Goal: Task Accomplishment & Management: Complete application form

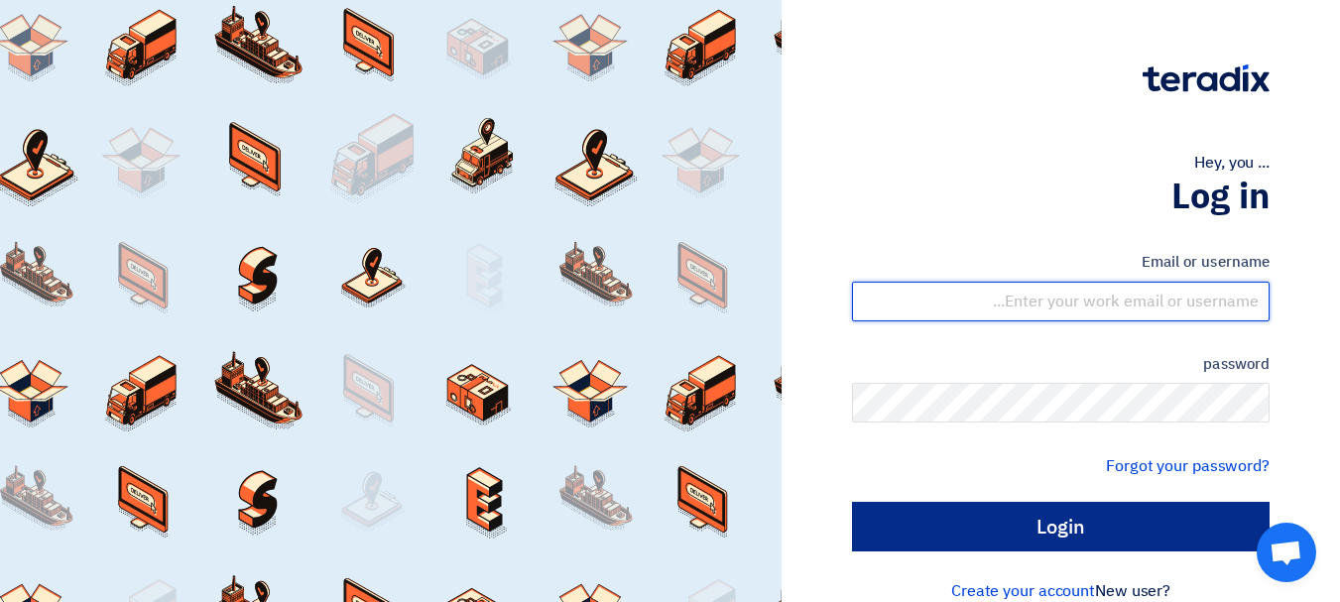
type input "[EMAIL_ADDRESS][DOMAIN_NAME]"
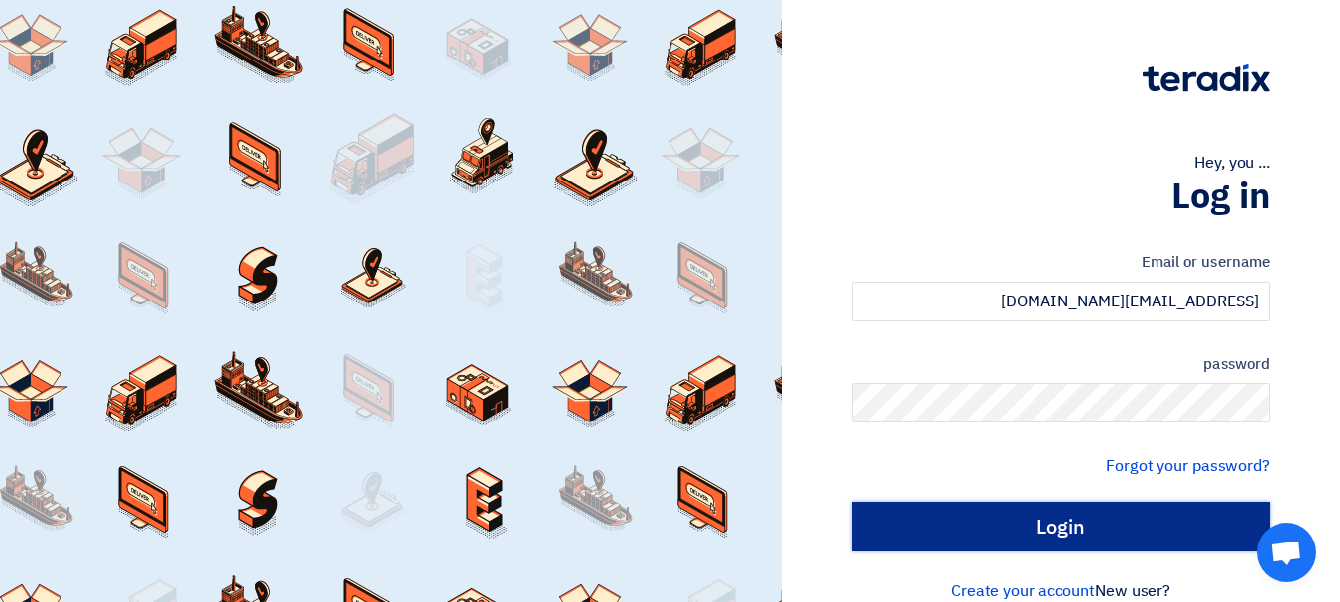
click at [948, 526] on input "Login" at bounding box center [1061, 527] width 418 height 50
type input "Sign in"
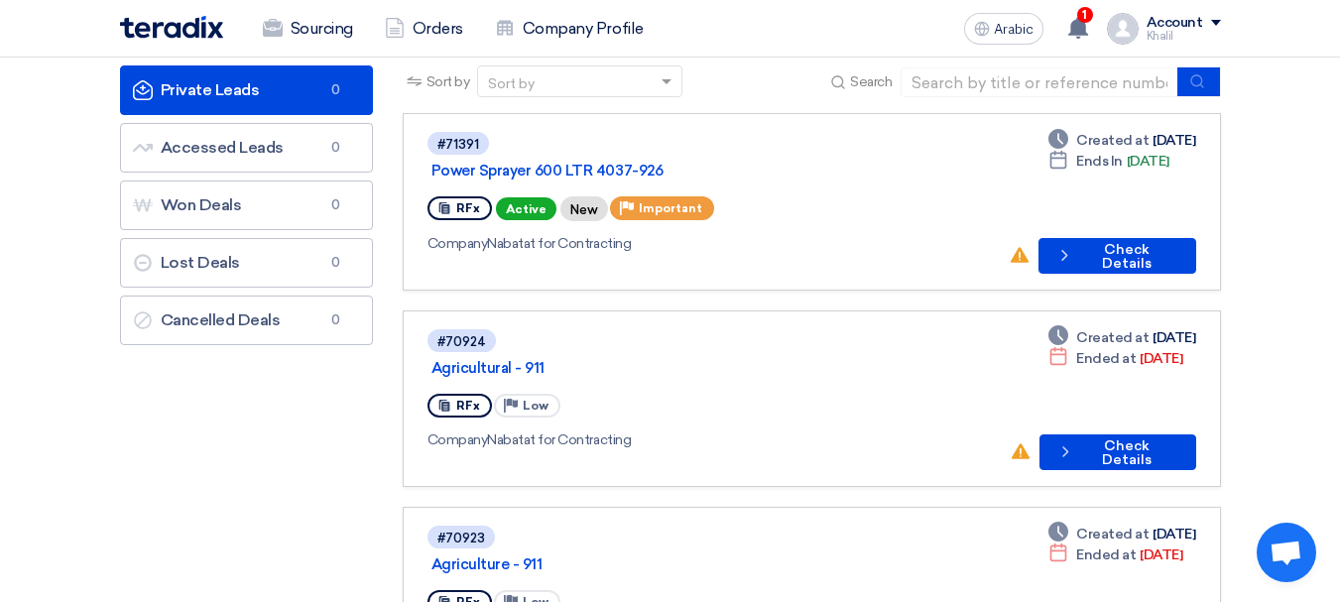
scroll to position [99, 0]
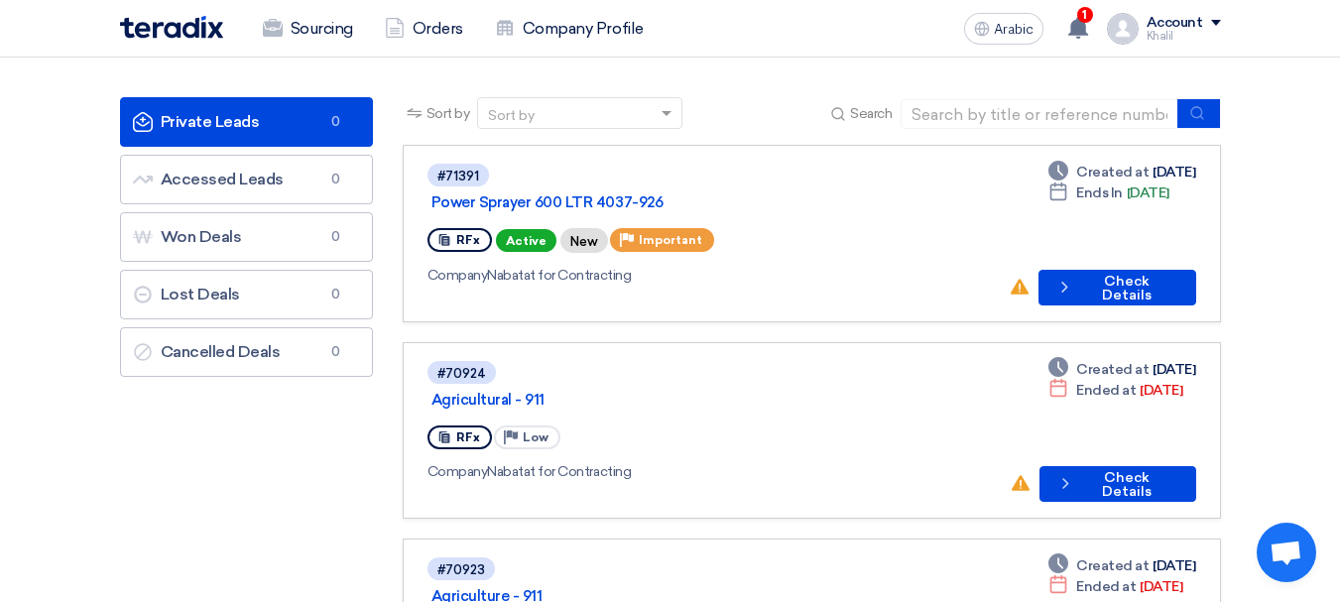
click at [518, 234] on font "Active" at bounding box center [526, 241] width 41 height 14
click at [577, 234] on font "New" at bounding box center [584, 241] width 28 height 15
click at [1107, 273] on font "Check Details" at bounding box center [1127, 288] width 50 height 31
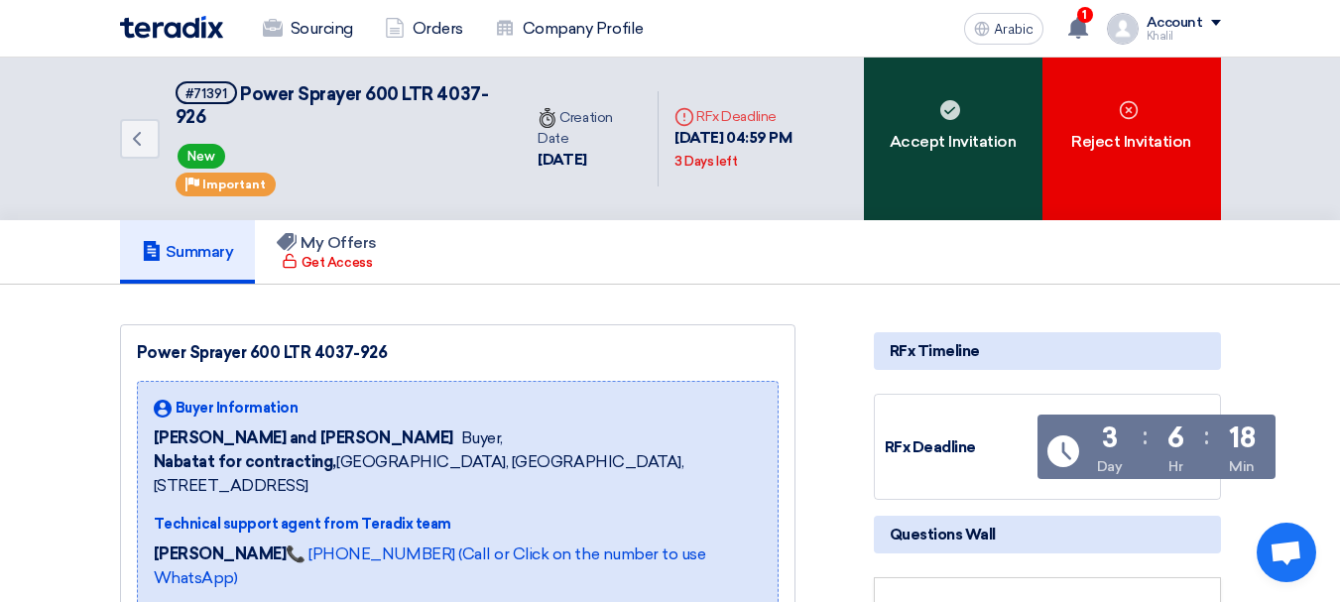
click at [929, 154] on font "Accept Invitation" at bounding box center [953, 142] width 127 height 24
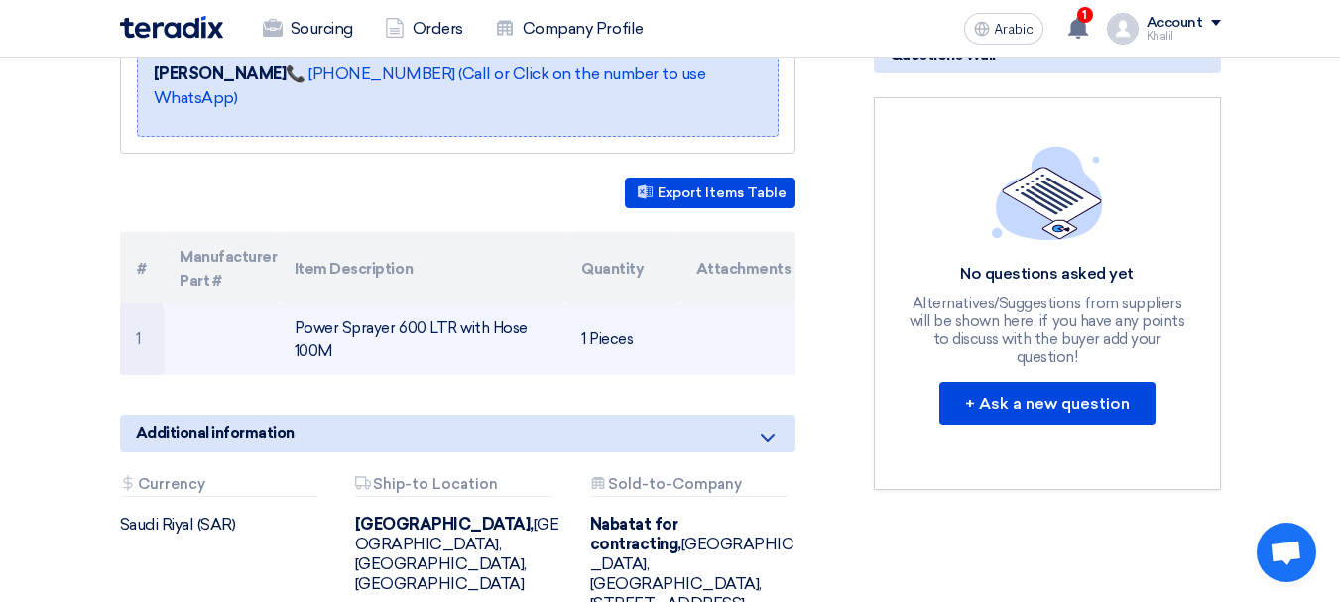
scroll to position [496, 0]
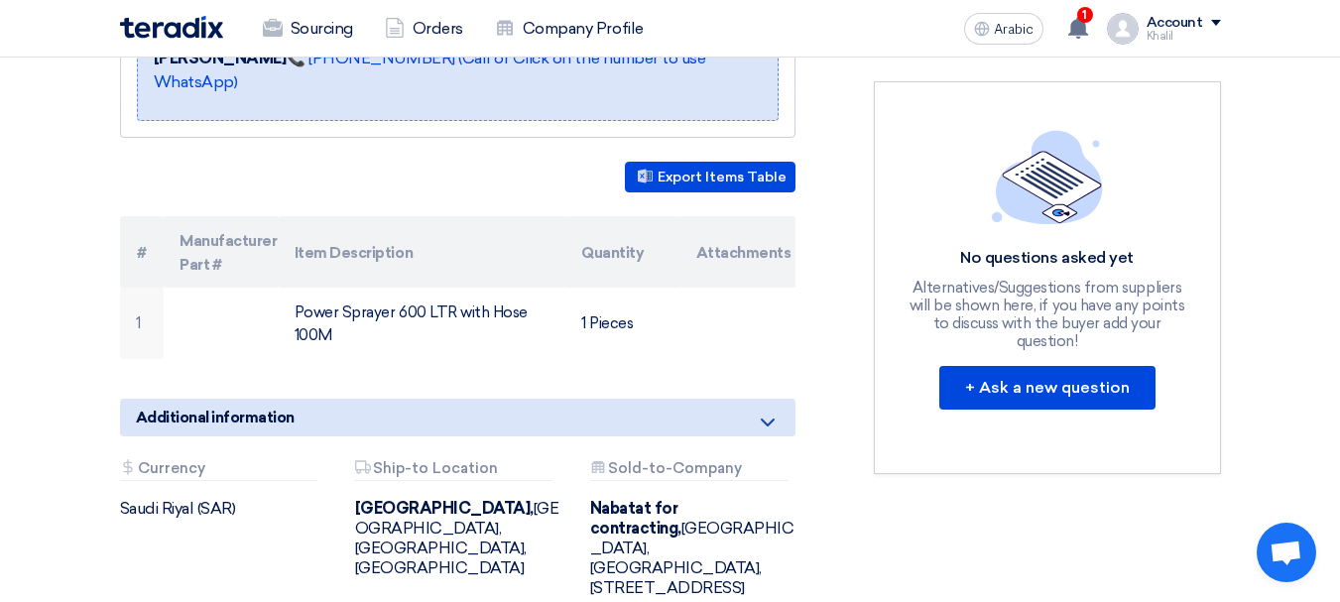
click at [765, 411] on icon at bounding box center [768, 423] width 24 height 24
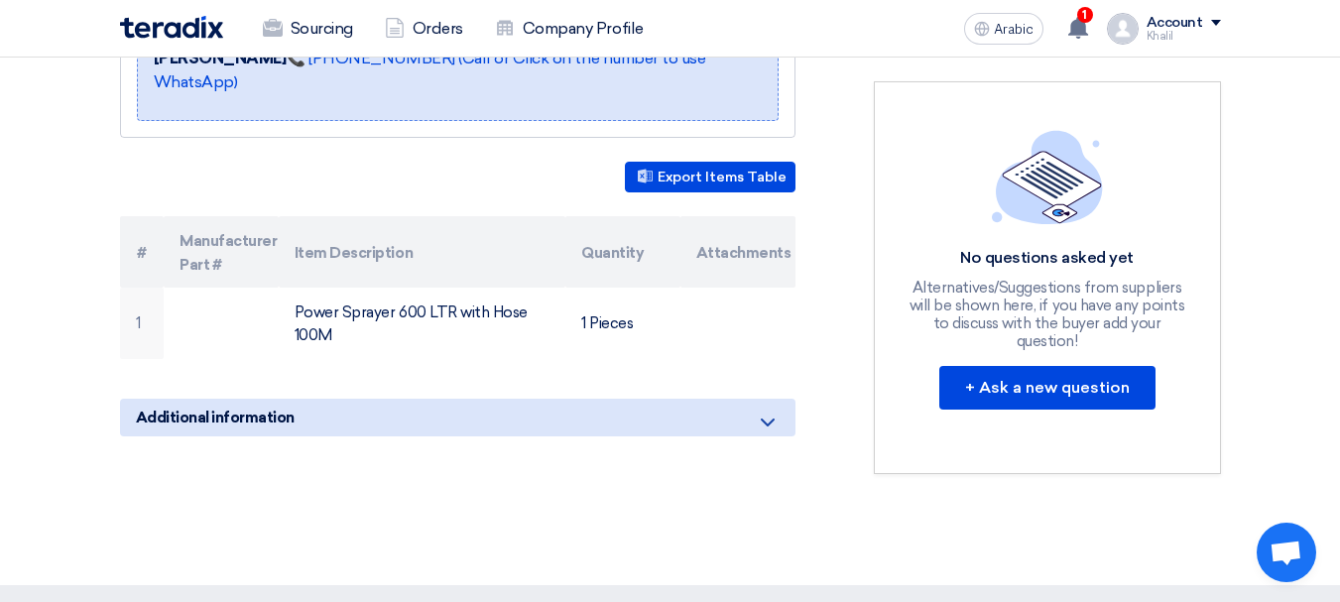
click at [765, 411] on icon at bounding box center [768, 423] width 24 height 24
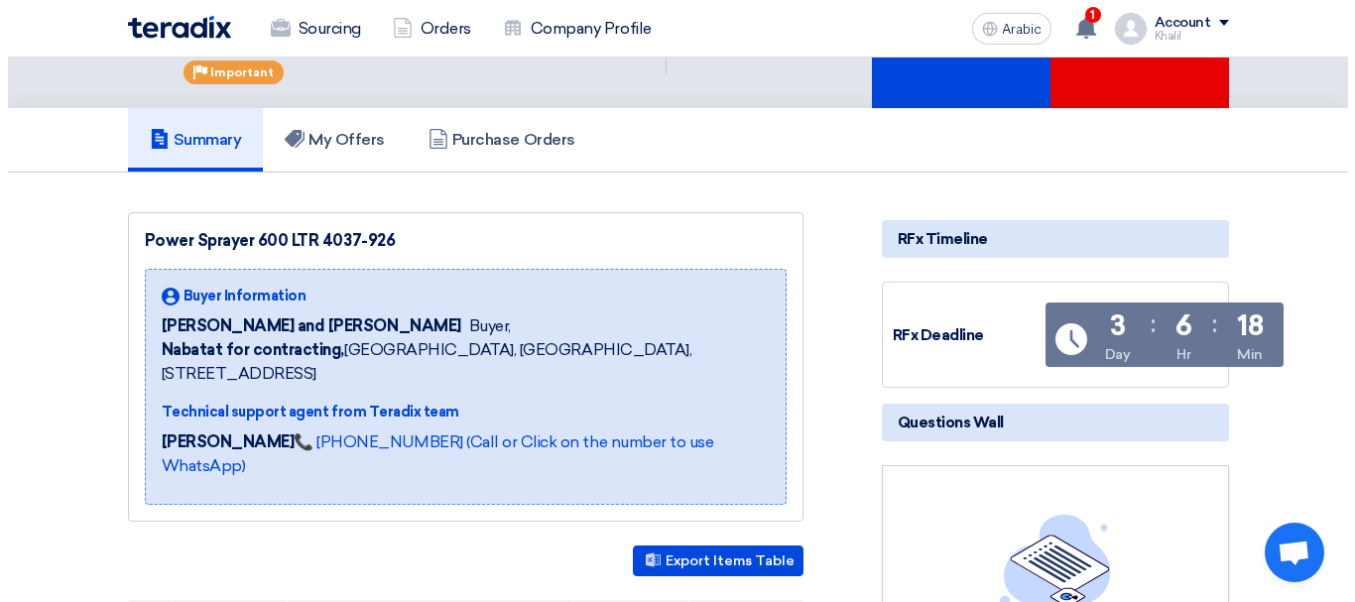
scroll to position [99, 0]
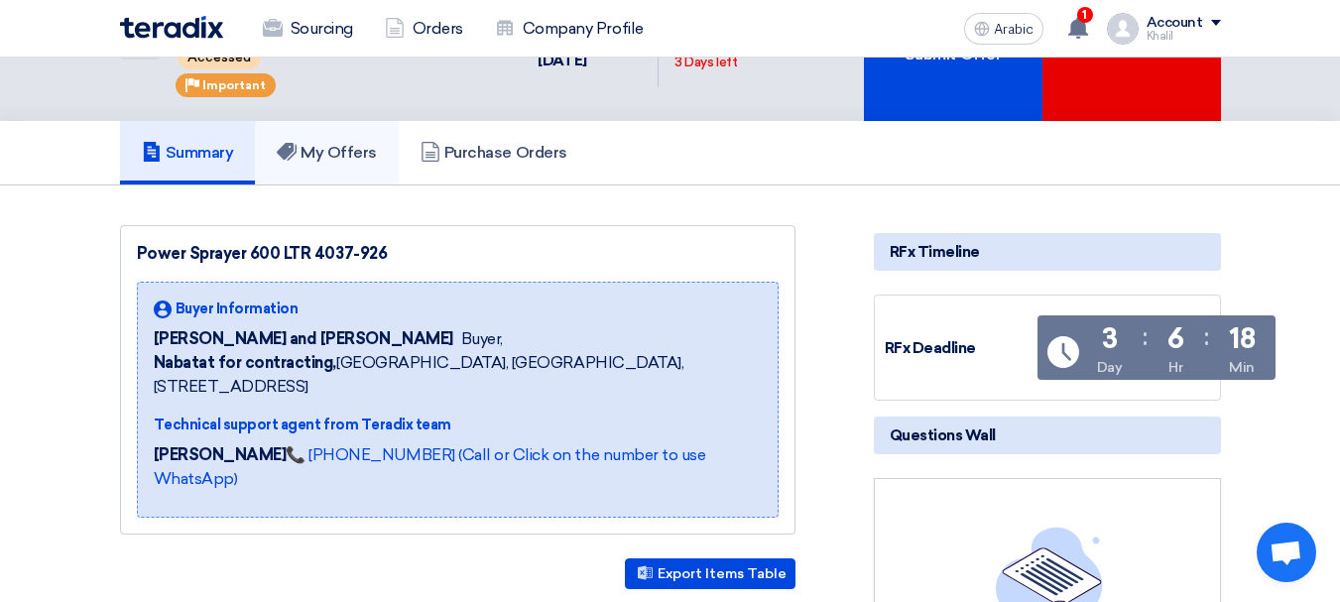
click at [332, 165] on link "My Offers" at bounding box center [327, 152] width 144 height 63
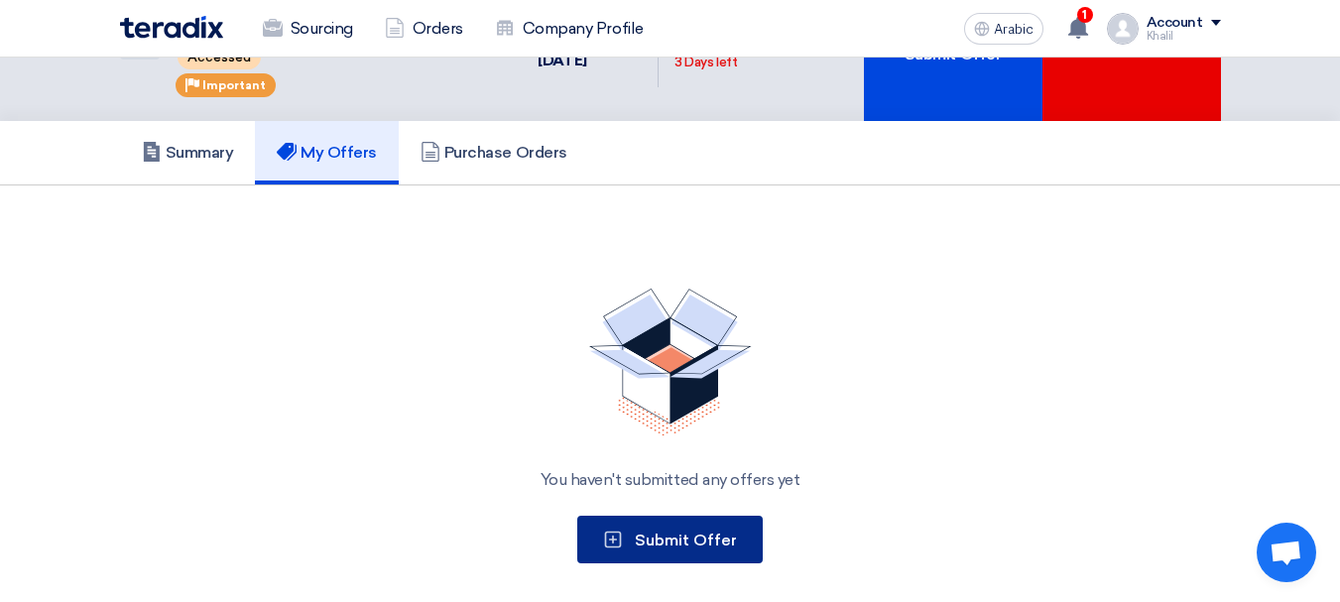
click at [680, 528] on button "Submit Offer" at bounding box center [669, 540] width 185 height 48
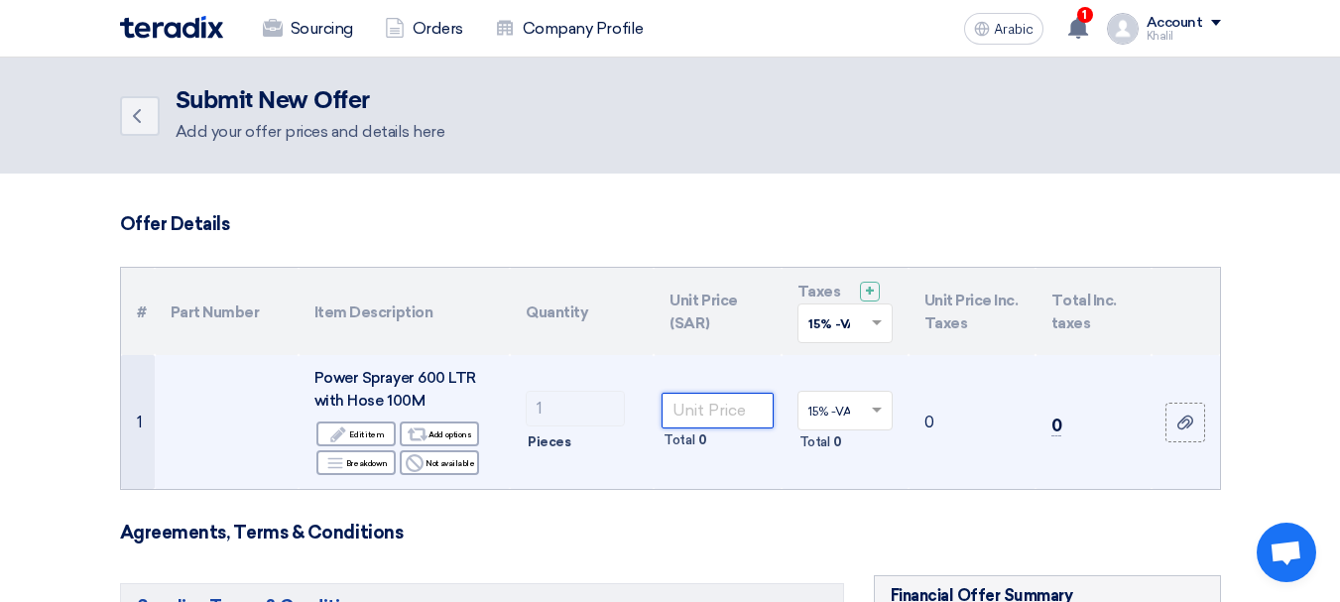
click at [686, 413] on input "number" at bounding box center [717, 411] width 111 height 36
type input "2200"
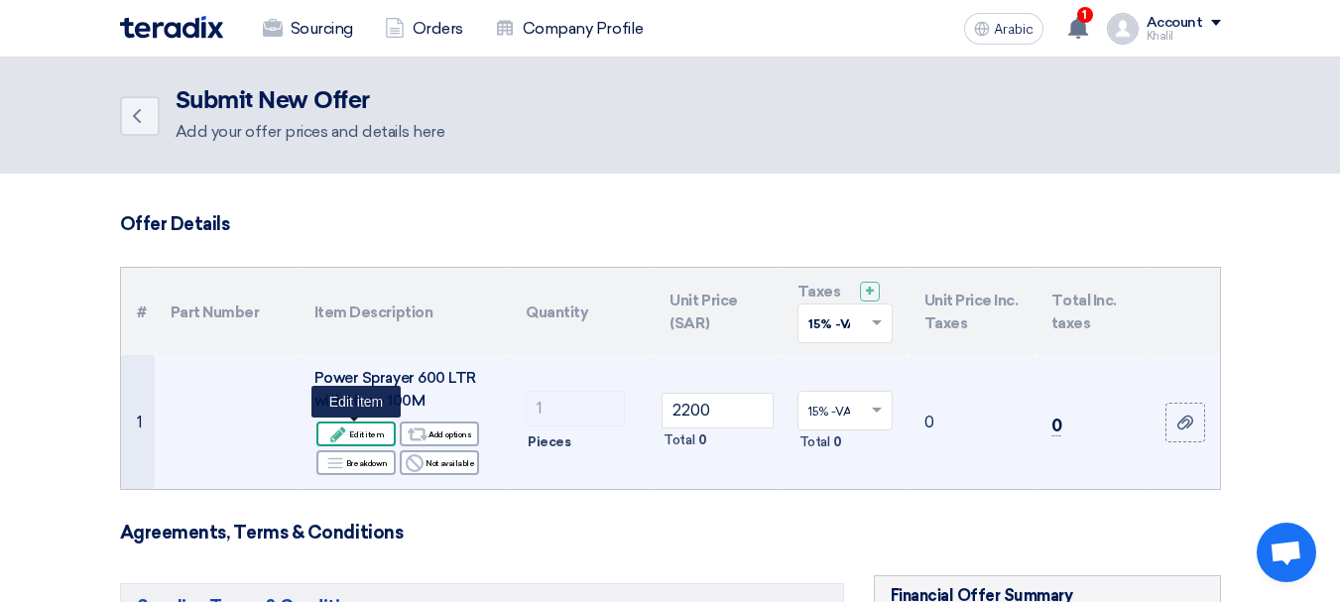
click at [368, 427] on font "Edit item" at bounding box center [366, 434] width 35 height 16
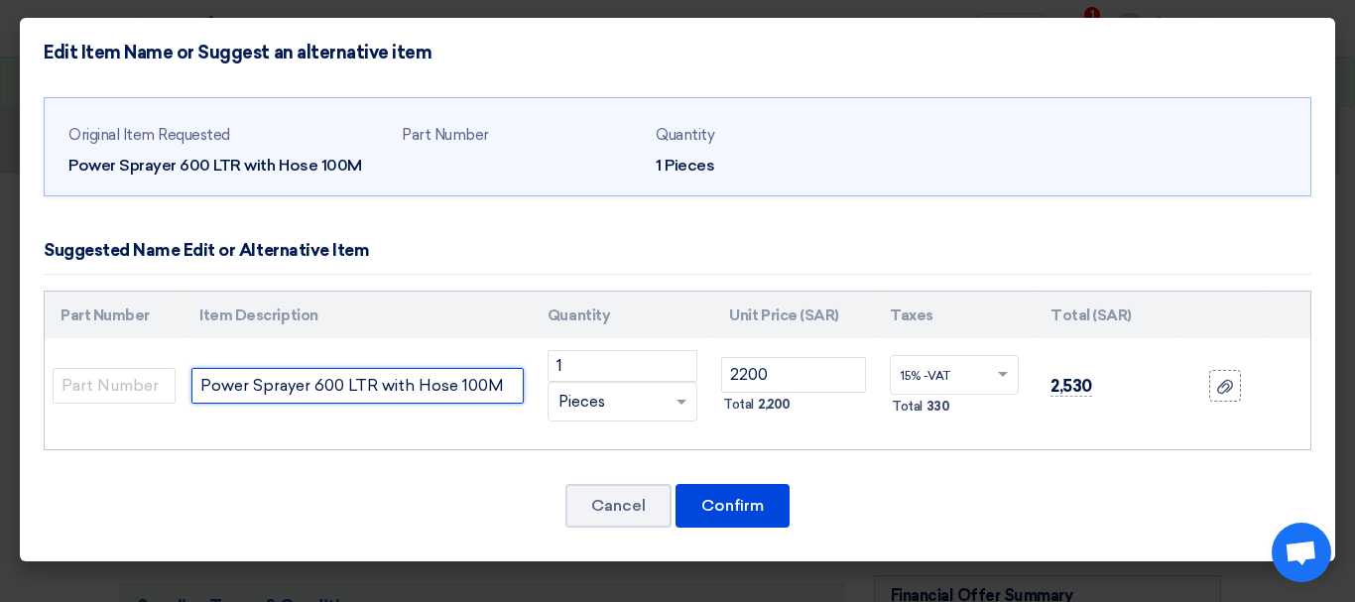
click at [512, 388] on input "Power Sprayer 600 LTR with Hose 100M" at bounding box center [357, 386] width 332 height 36
drag, startPoint x: 343, startPoint y: 385, endPoint x: 316, endPoint y: 388, distance: 26.9
click at [316, 388] on input "Power Sprayer 600 LTR with Hose 100M" at bounding box center [357, 386] width 332 height 36
click at [482, 380] on input "Power Sprayer 300 LTR with Hose 100M" at bounding box center [357, 386] width 332 height 36
click at [496, 381] on input "Power Sprayer 300 LTR with Hose 50M" at bounding box center [357, 386] width 332 height 36
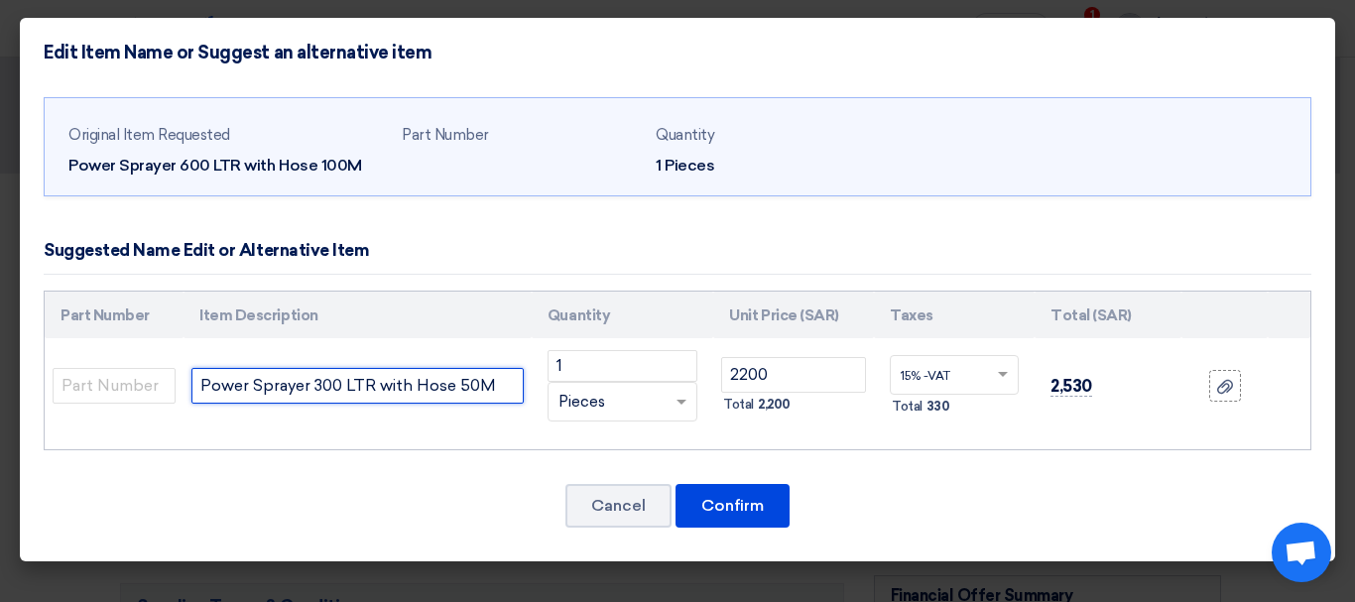
paste input "GASOLINE POWERED POWER SPRAYER 300 LITER 6.5 HP HONDA ZOUF QF-300L CHINA"
click at [340, 376] on input "Power Sprayer 300 LTR with Hose 50M GASOLINE POWERED POWER SPRAYER 300 LITER 6.…" at bounding box center [357, 386] width 332 height 36
type input "Power Sprayer petrol type 300 LTR with Hose 50M 6.5 HP ZOUF QF-300L CHINA"
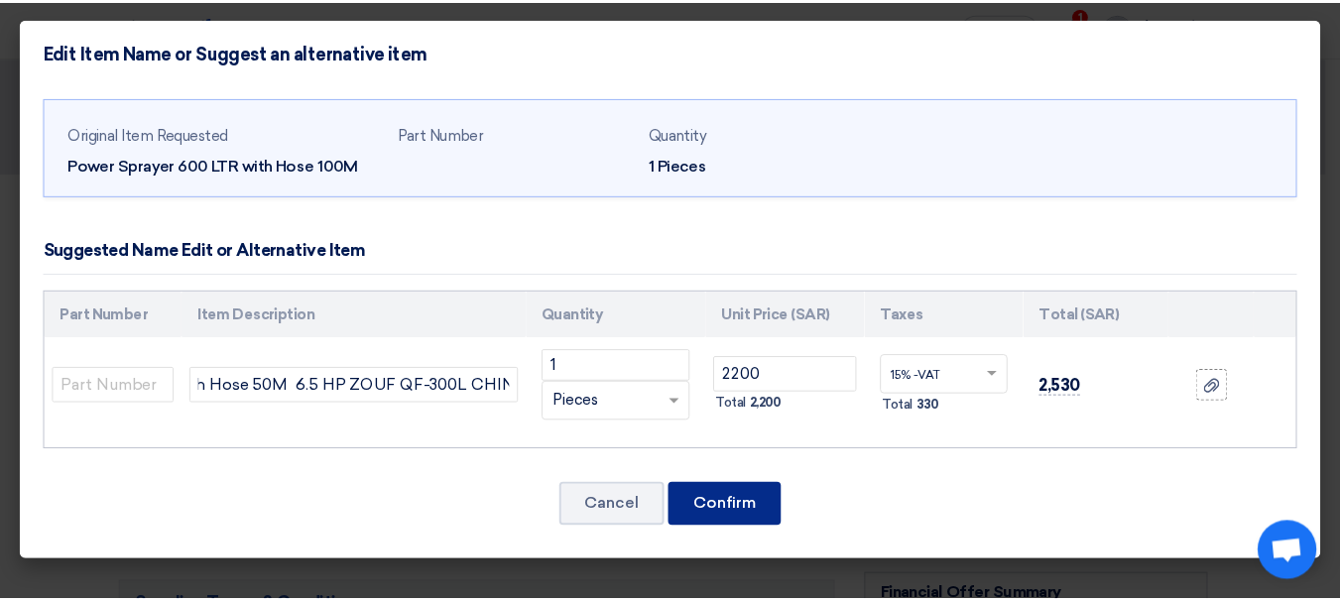
scroll to position [0, 0]
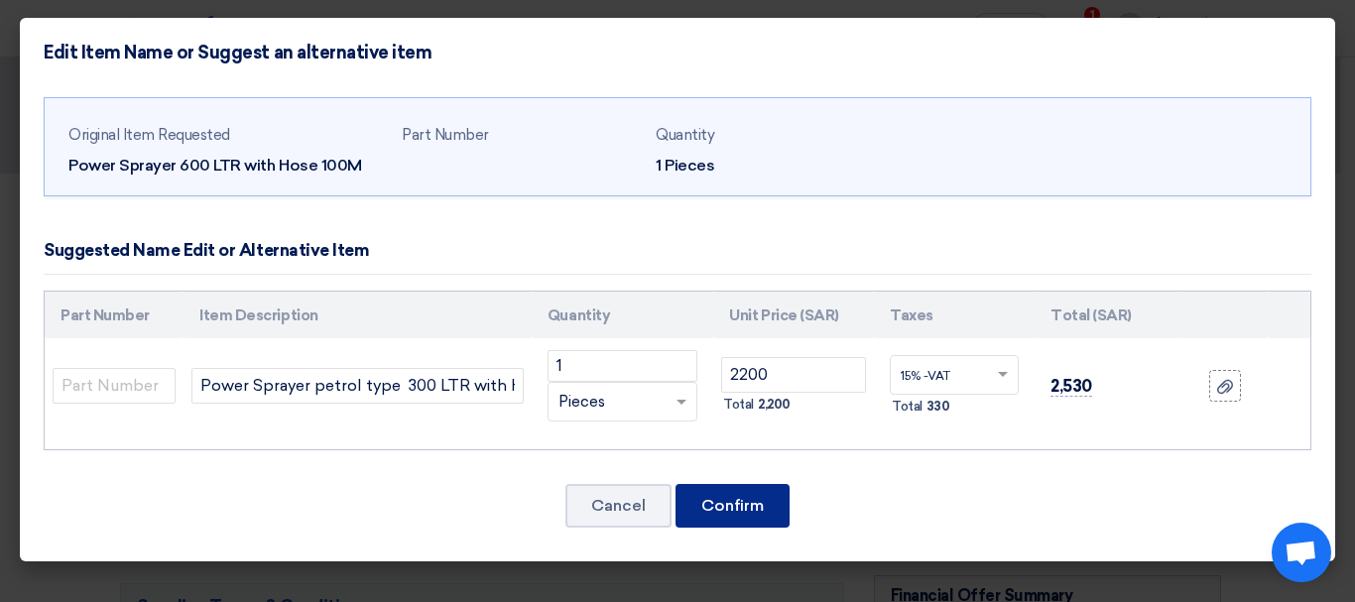
click at [778, 500] on button "Confirm" at bounding box center [732, 506] width 114 height 44
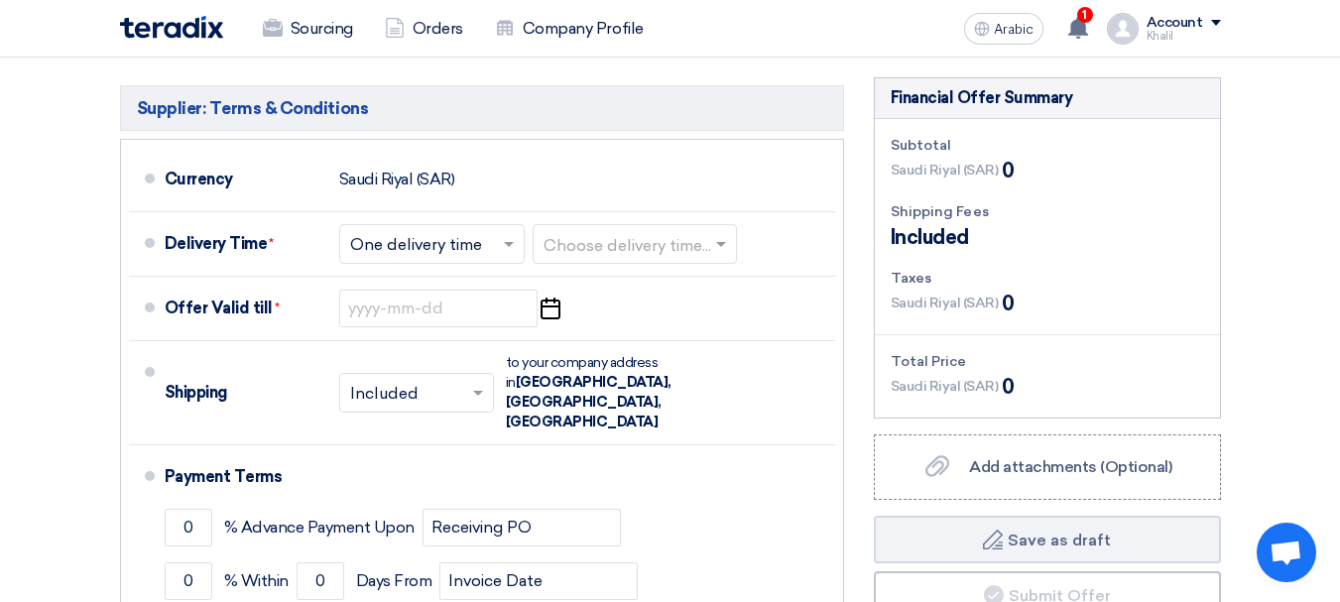
scroll to position [595, 0]
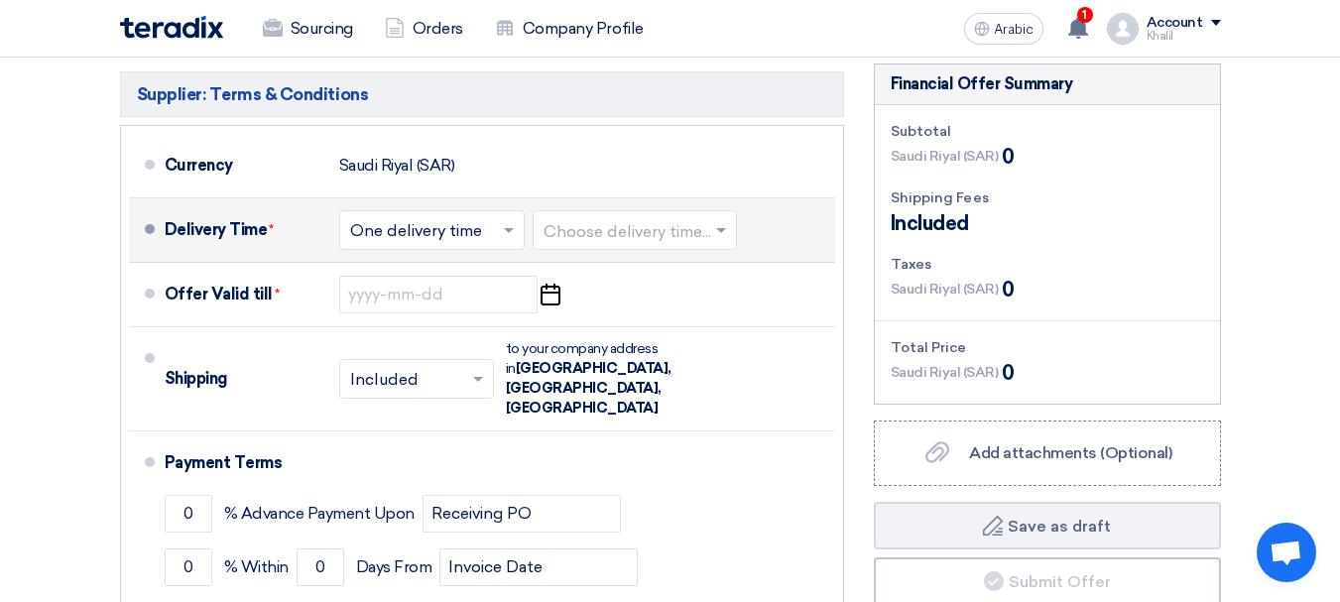
click at [497, 232] on input "text" at bounding box center [433, 231] width 166 height 29
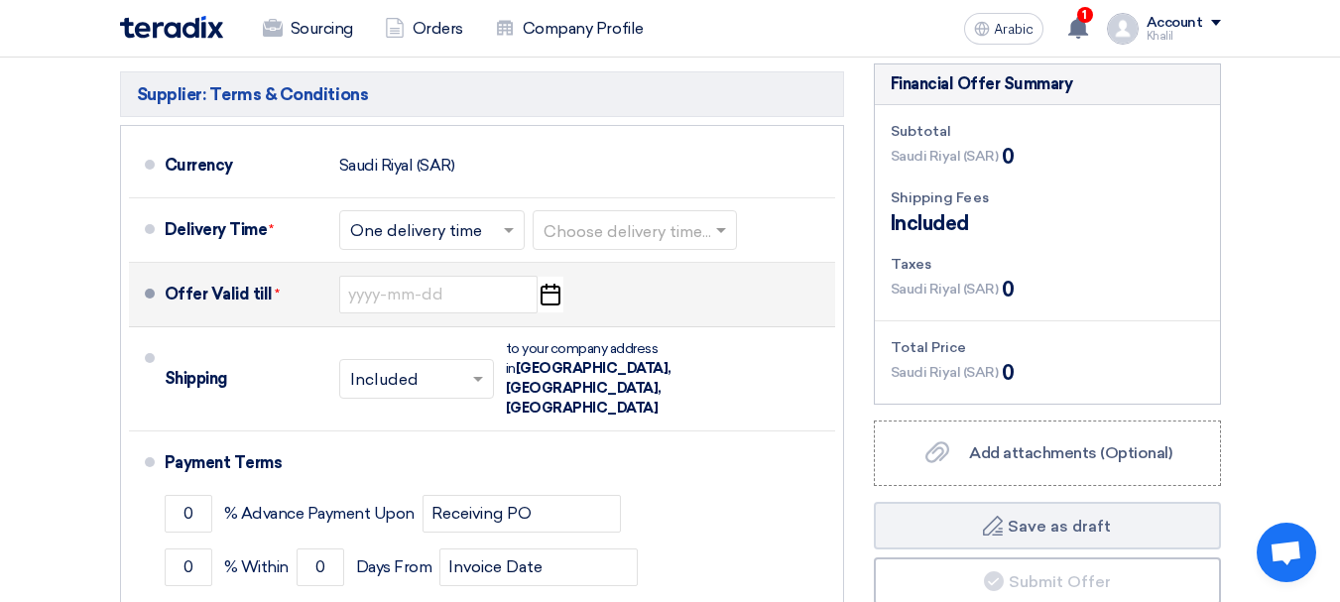
click at [674, 278] on div "Offer Valid till * Pick a date" at bounding box center [496, 295] width 663 height 48
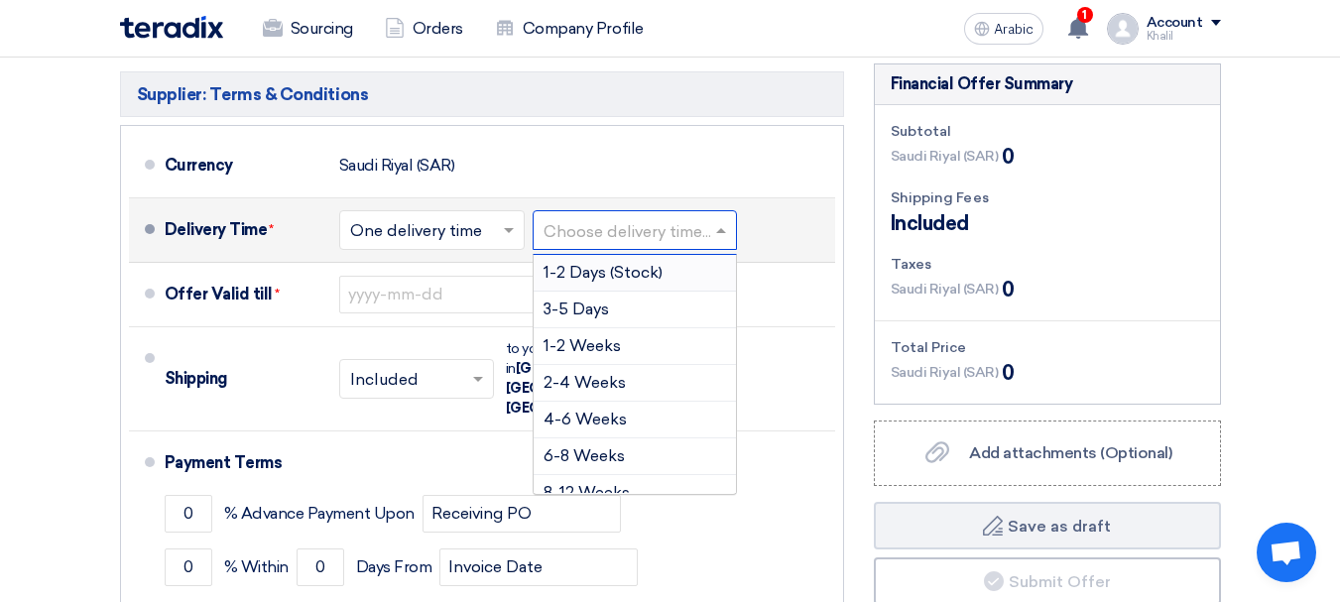
click at [660, 238] on input "text" at bounding box center [636, 231] width 184 height 29
click at [647, 310] on div "3-5 Days" at bounding box center [635, 310] width 202 height 37
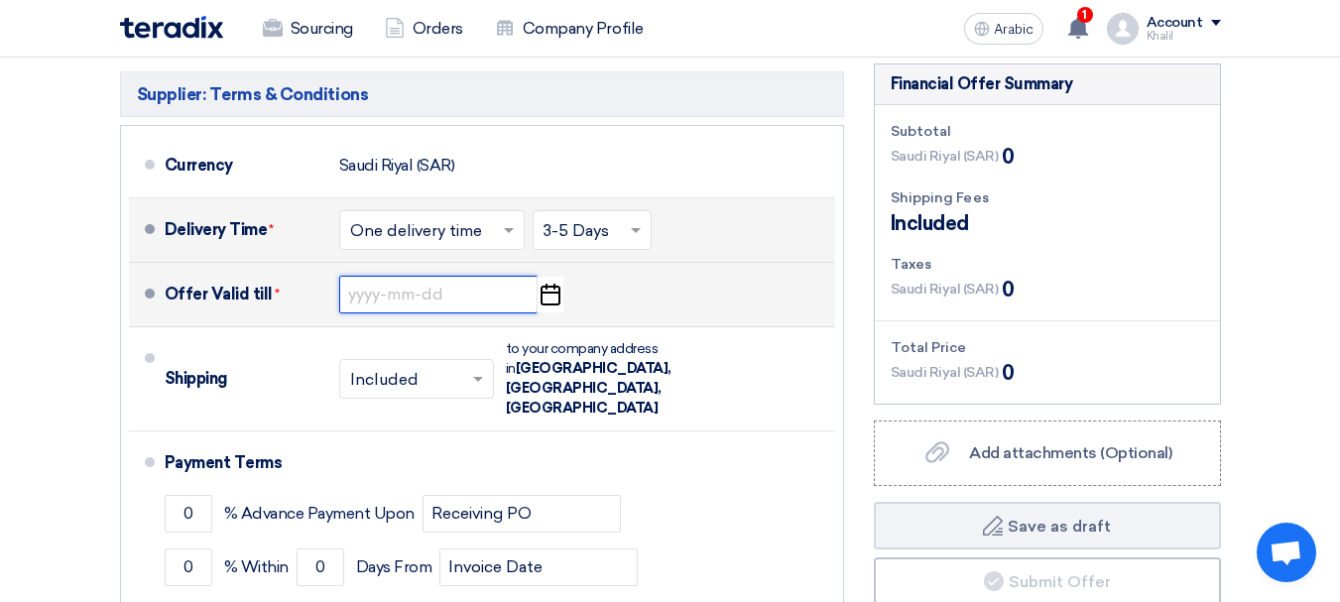
click at [478, 294] on input at bounding box center [438, 295] width 198 height 38
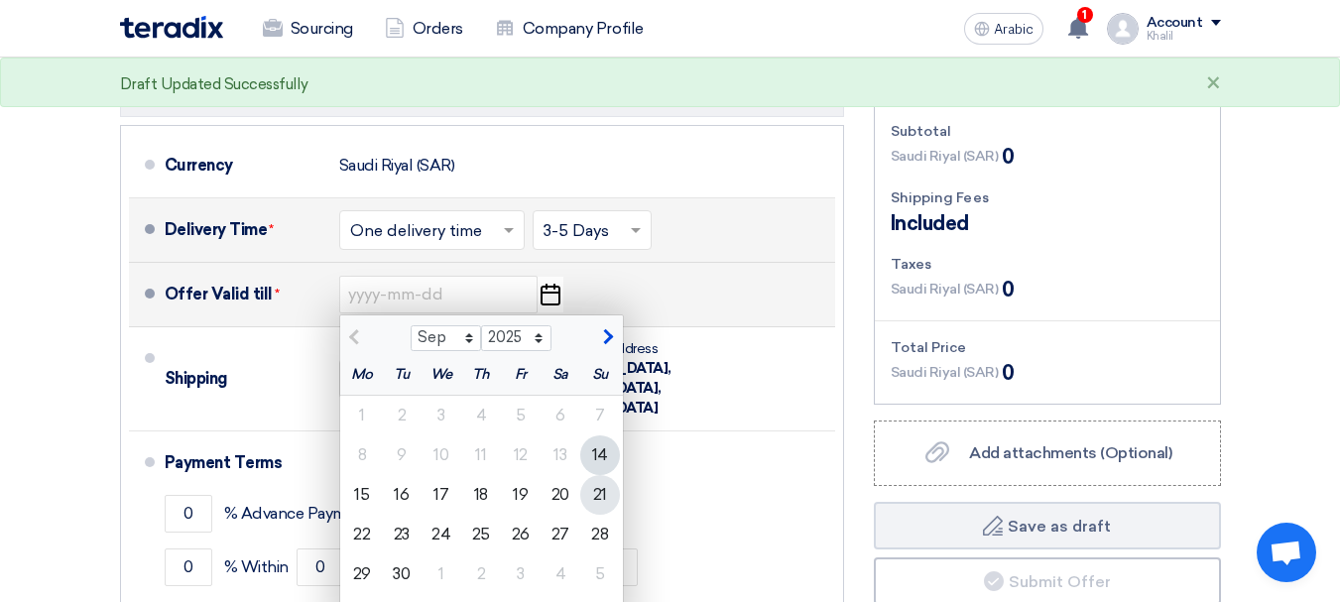
click at [592, 497] on div "21" at bounding box center [600, 495] width 40 height 40
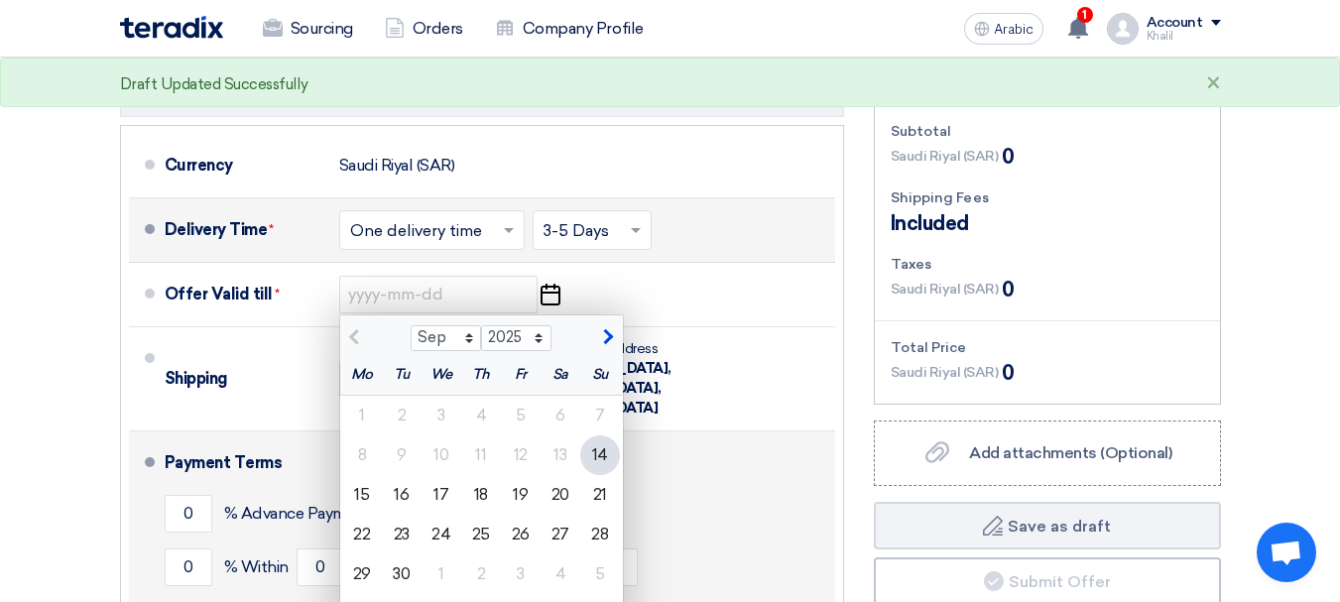
type input "[DATE]"
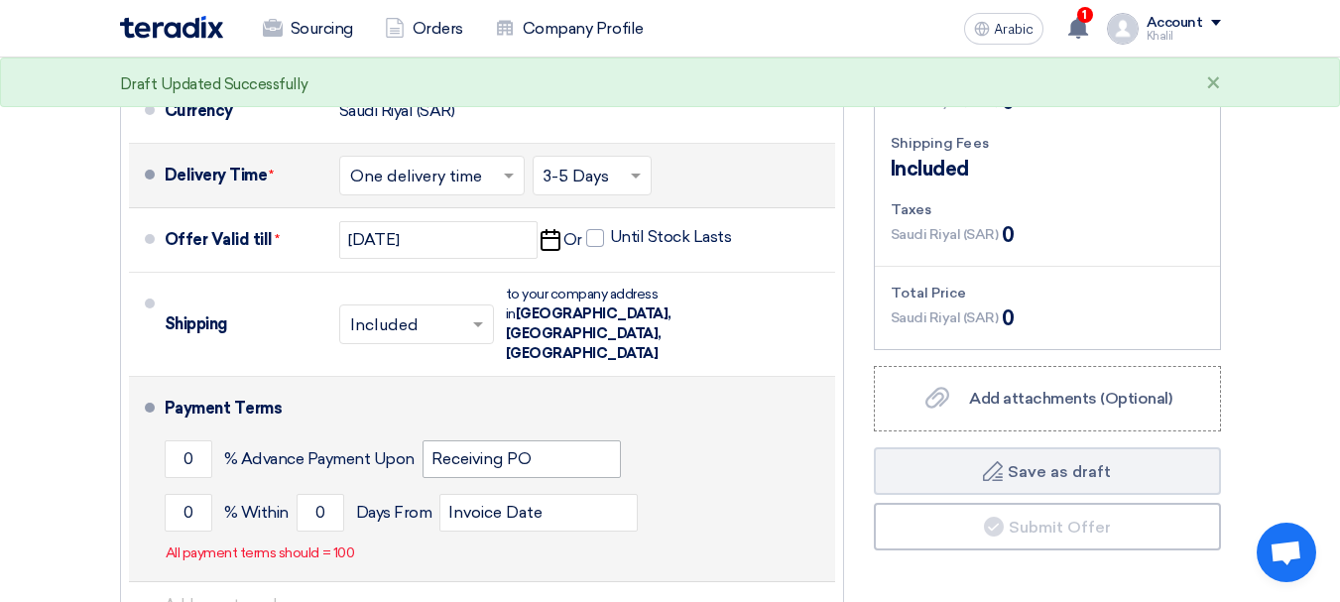
scroll to position [694, 0]
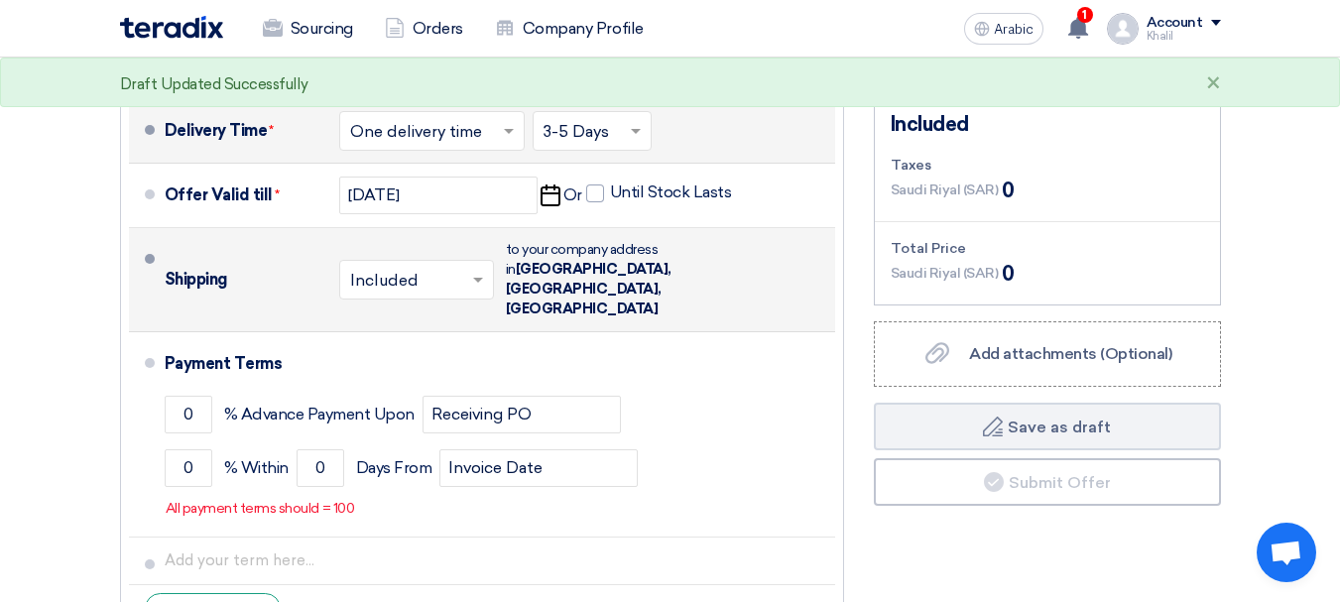
click at [471, 270] on span at bounding box center [480, 280] width 25 height 20
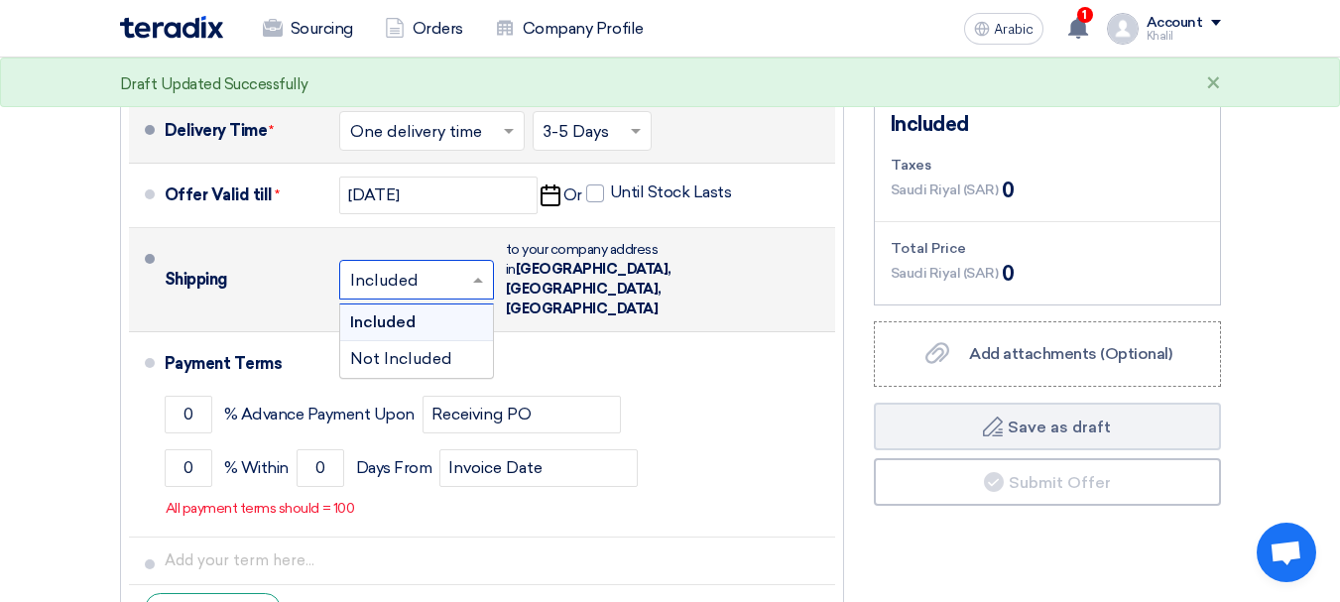
click at [462, 304] on div "Included" at bounding box center [416, 322] width 153 height 37
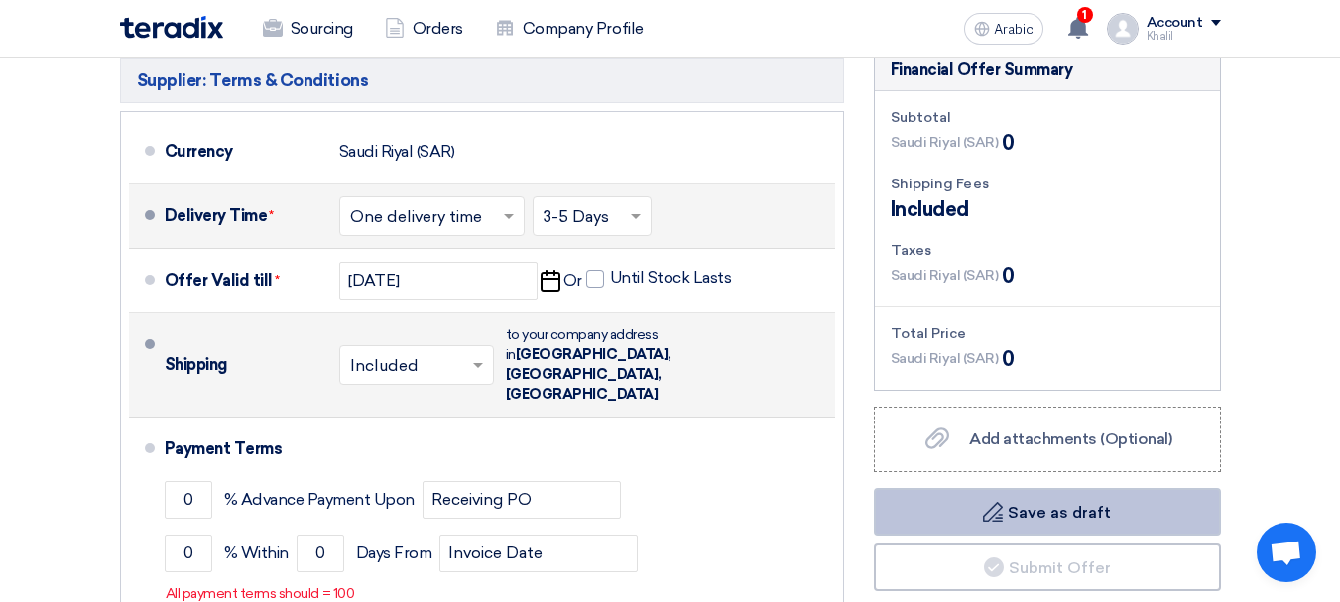
scroll to position [595, 0]
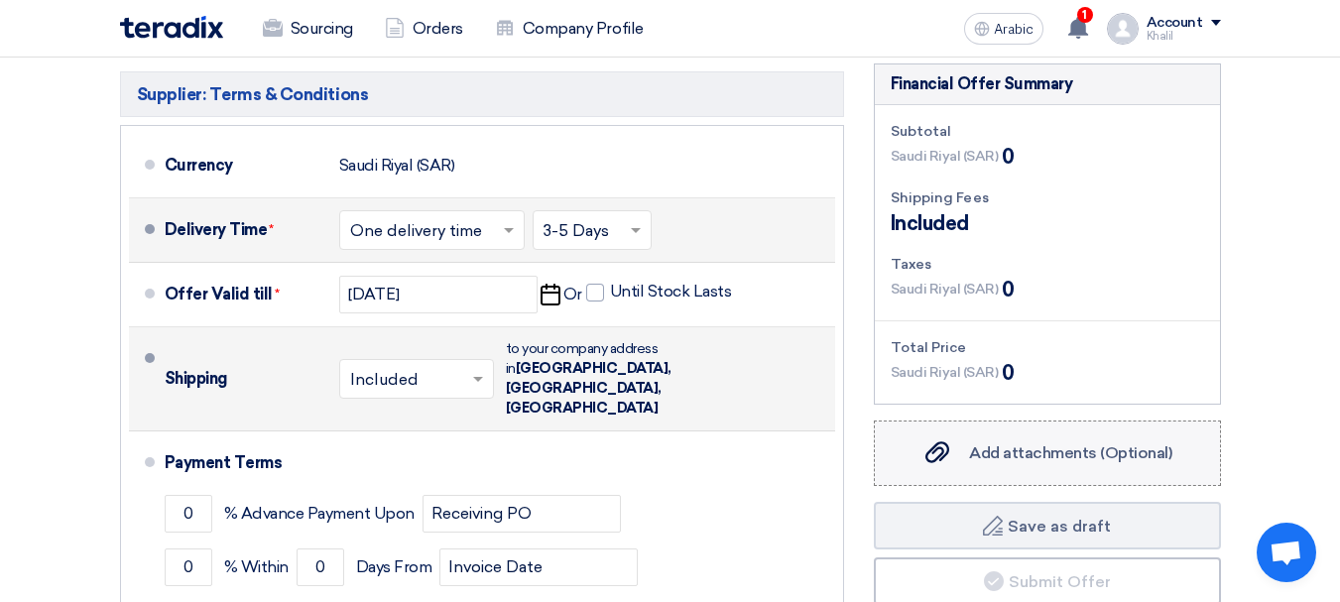
click at [1004, 441] on div "Add attachments (Optional) Add attachments (Optional)" at bounding box center [1046, 453] width 250 height 24
click at [0, 0] on input "Add attachments (Optional) Add attachments (Optional)" at bounding box center [0, 0] width 0 height 0
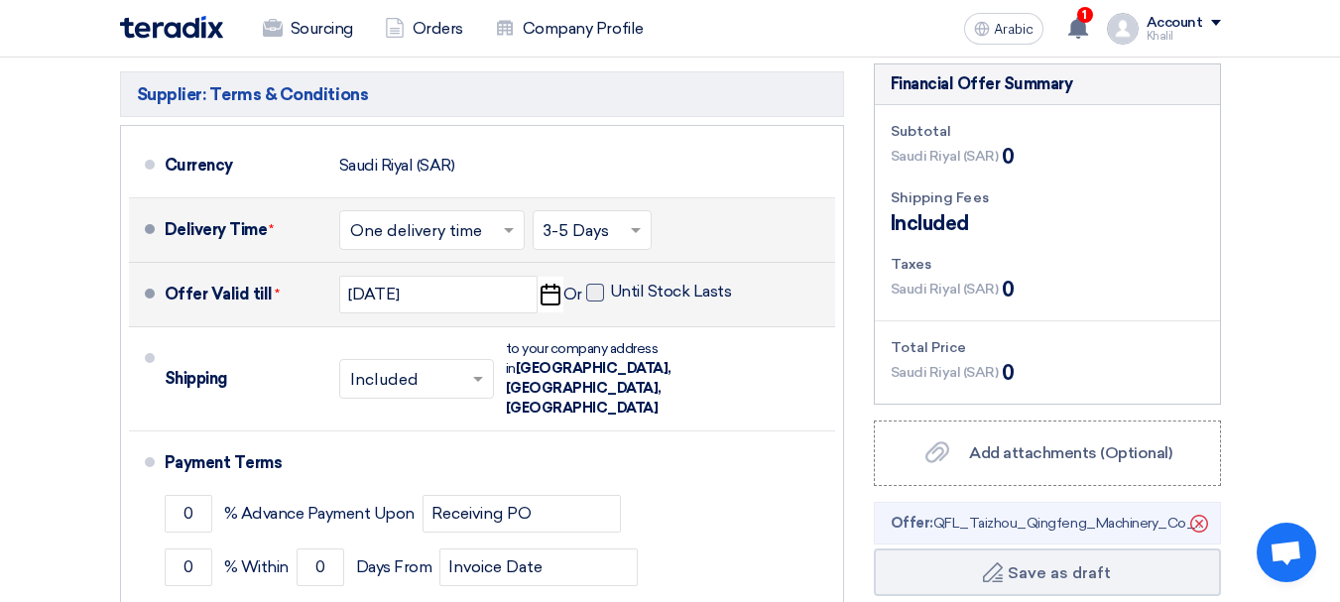
click at [602, 295] on span at bounding box center [595, 293] width 18 height 18
click at [610, 295] on input "Until Stock Lasts" at bounding box center [673, 301] width 126 height 38
click at [602, 295] on span at bounding box center [595, 293] width 18 height 18
click at [610, 295] on input "Until Stock Lasts" at bounding box center [673, 301] width 126 height 38
checkbox input "false"
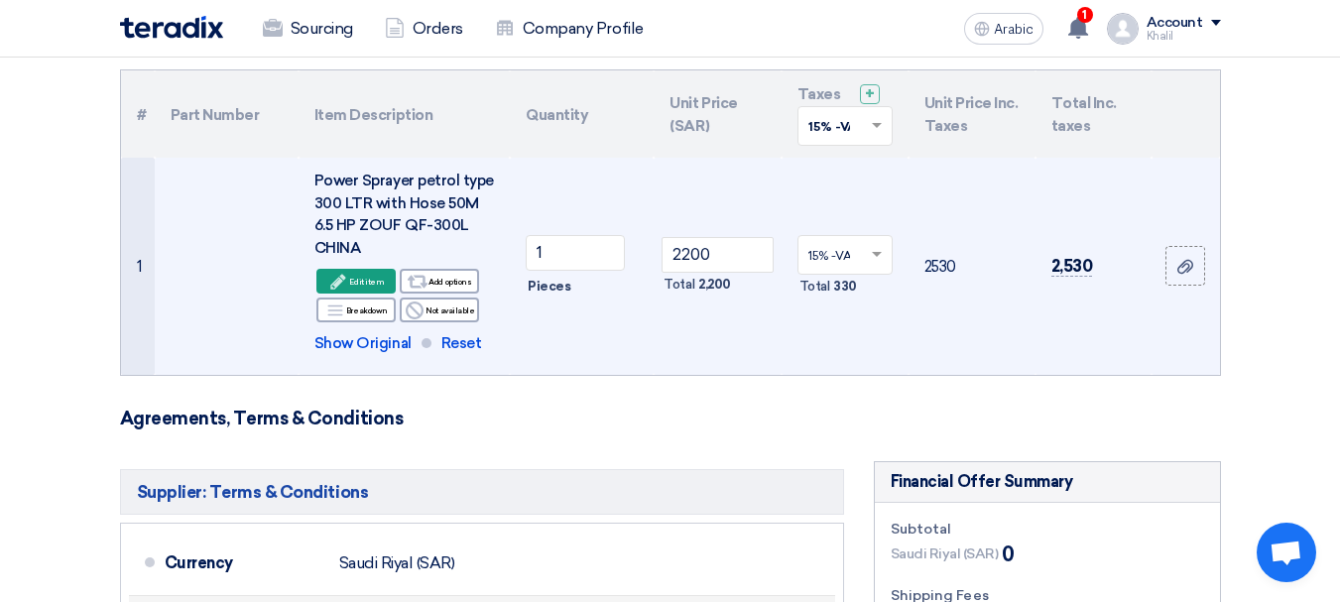
scroll to position [198, 0]
click at [351, 346] on font "Show Original" at bounding box center [362, 342] width 97 height 18
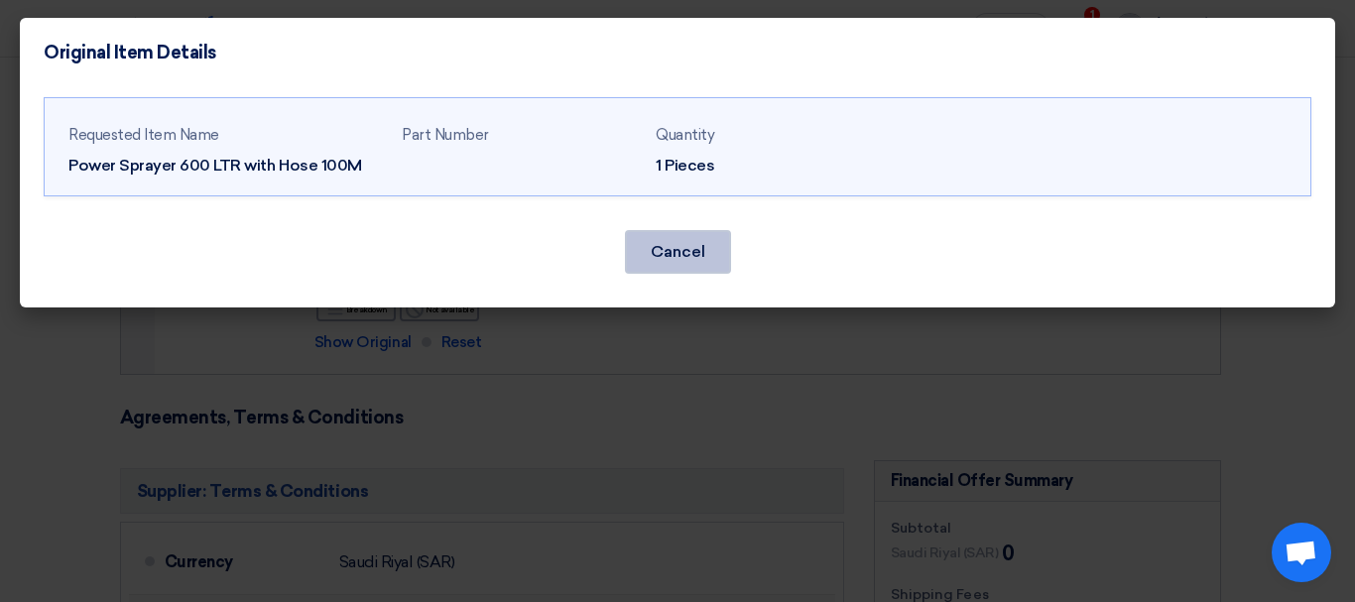
click at [688, 262] on button "Cancel" at bounding box center [678, 252] width 106 height 44
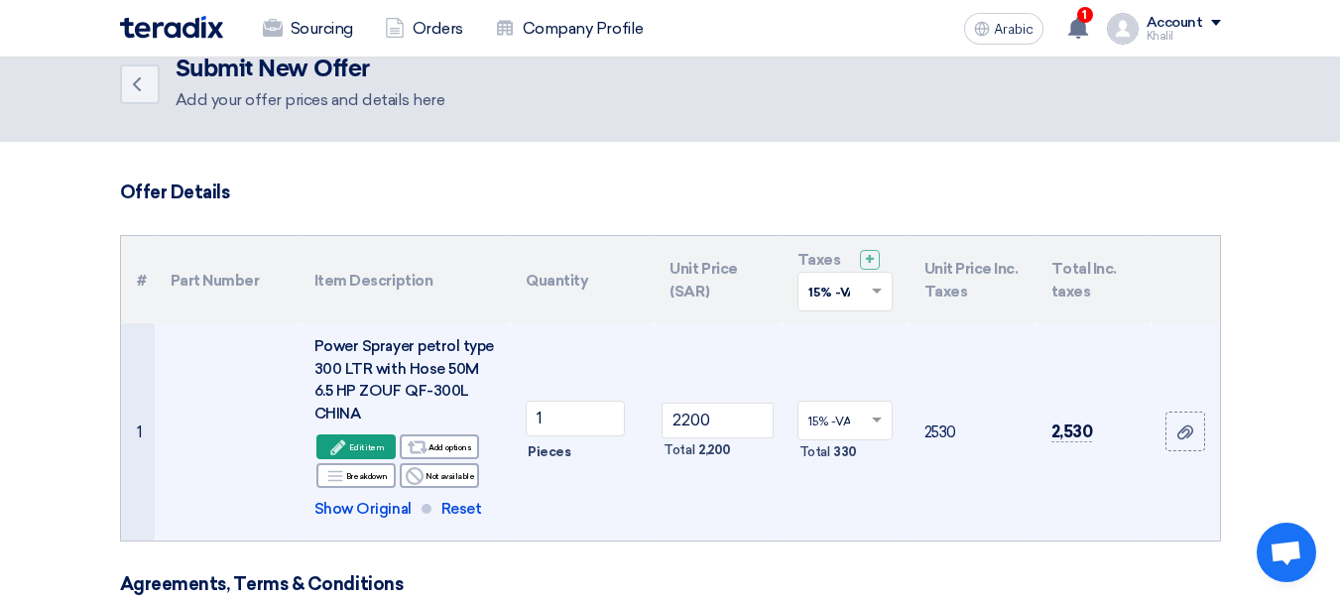
scroll to position [0, 0]
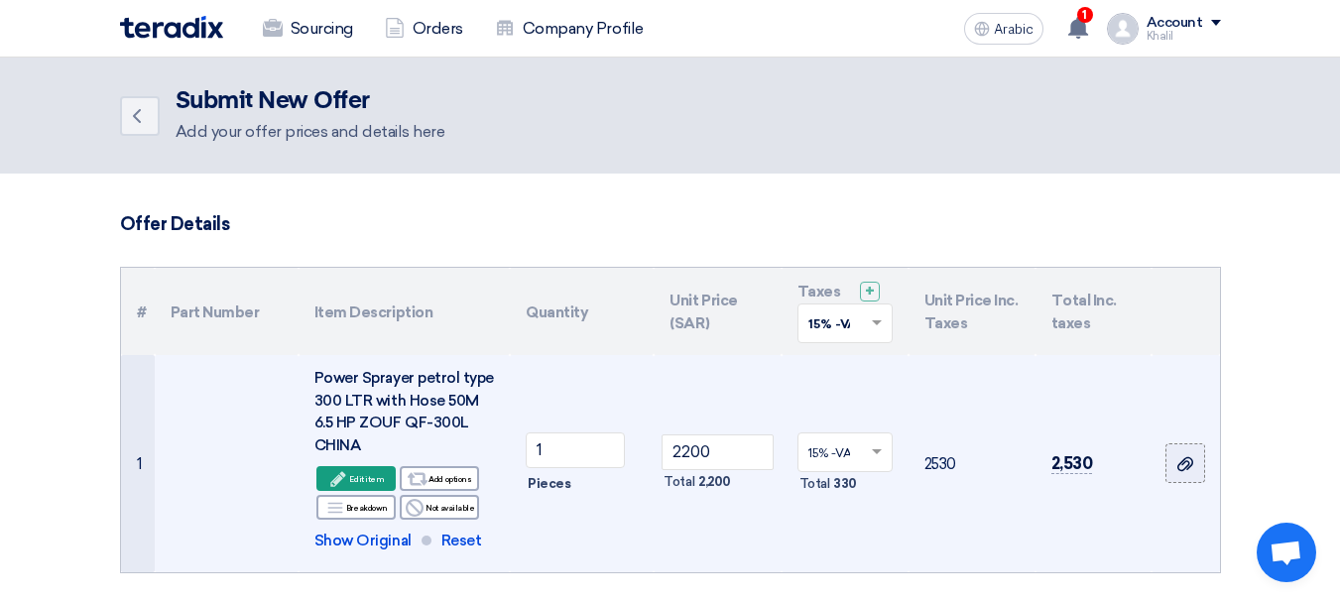
click at [1189, 462] on use at bounding box center [1185, 463] width 16 height 14
click at [0, 0] on input "file" at bounding box center [0, 0] width 0 height 0
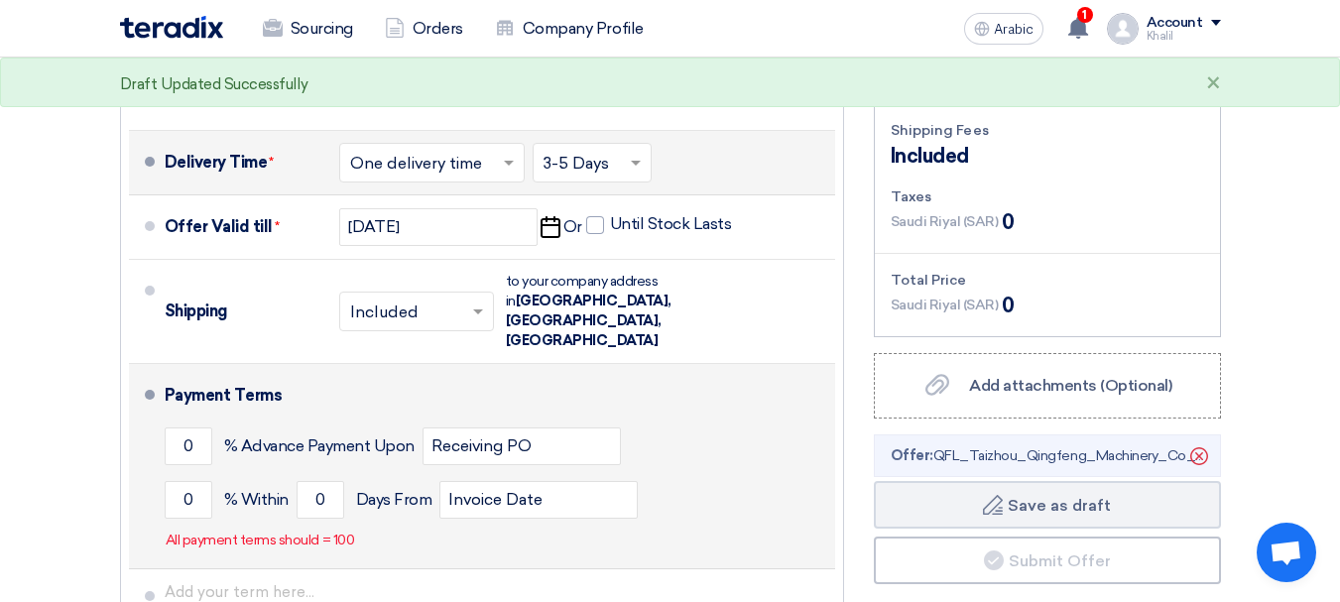
scroll to position [694, 0]
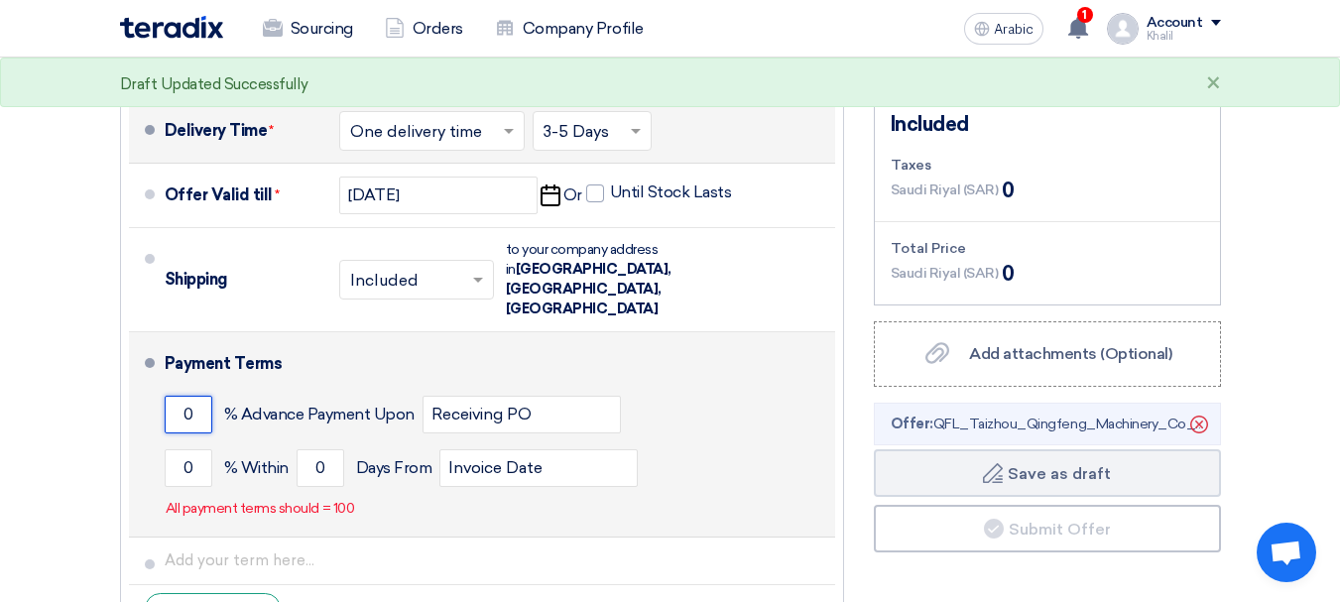
drag, startPoint x: 192, startPoint y: 377, endPoint x: 140, endPoint y: 376, distance: 52.6
click at [140, 376] on li "Payment Terms 0 % Advance Payment Upon Receiving PO 0 % Within 0" at bounding box center [482, 434] width 706 height 205
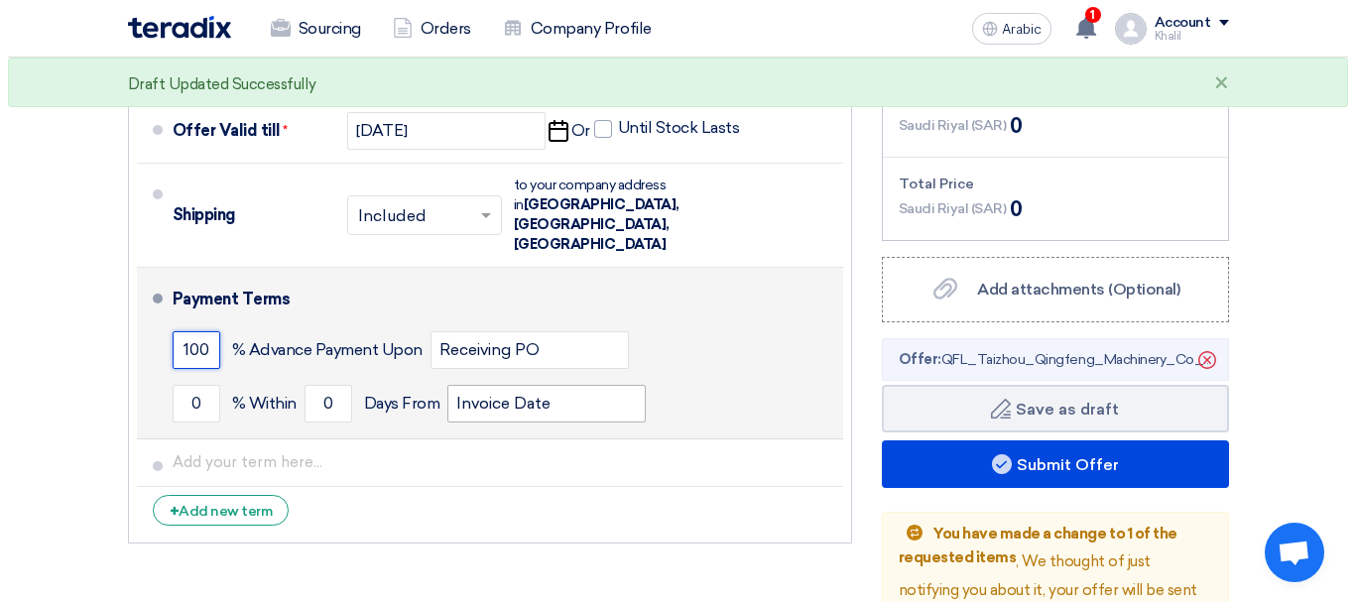
scroll to position [793, 0]
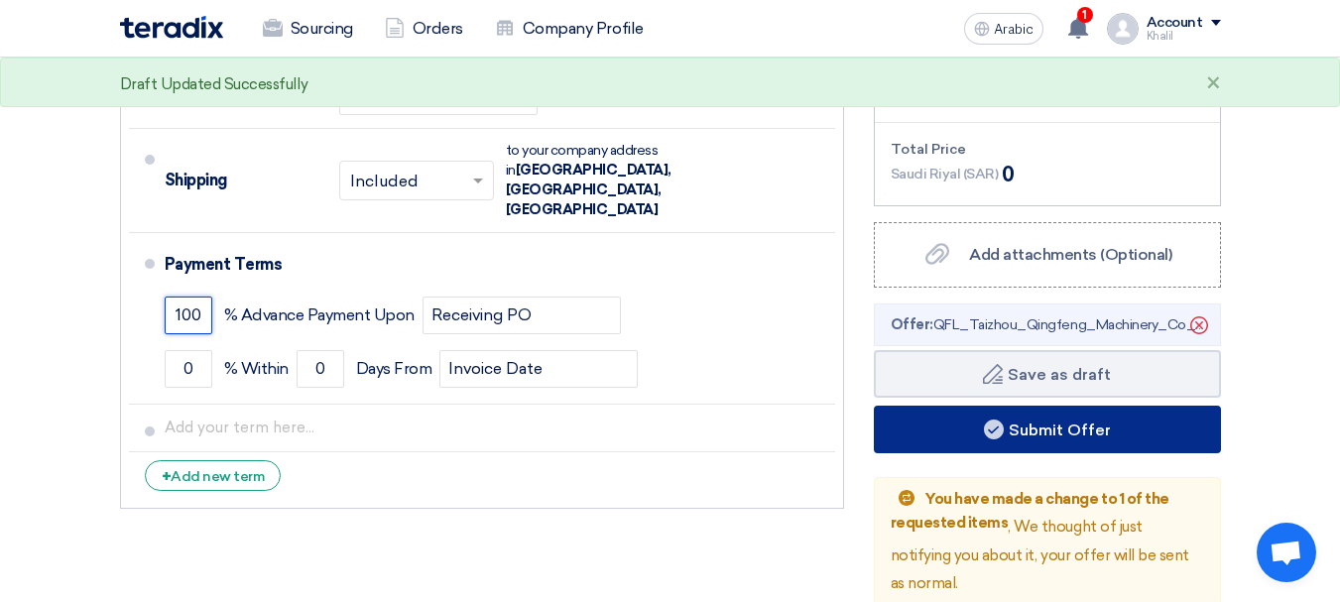
type input "100"
click at [1050, 434] on font "Submit Offer" at bounding box center [1060, 429] width 102 height 19
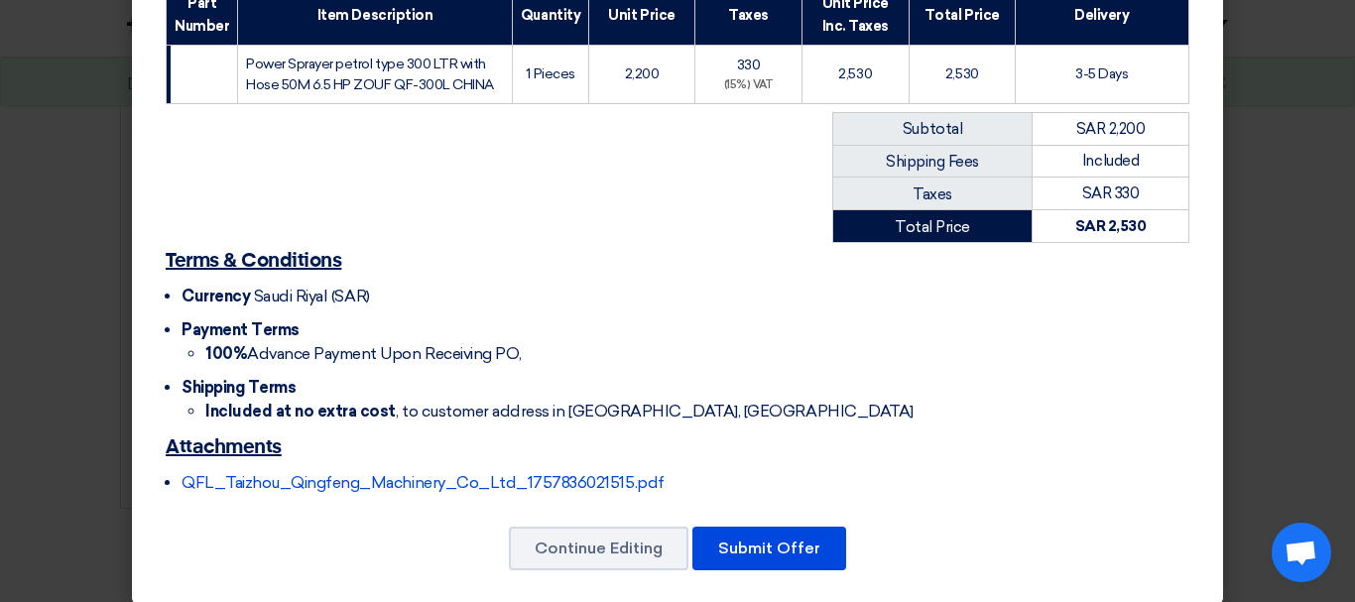
scroll to position [342, 0]
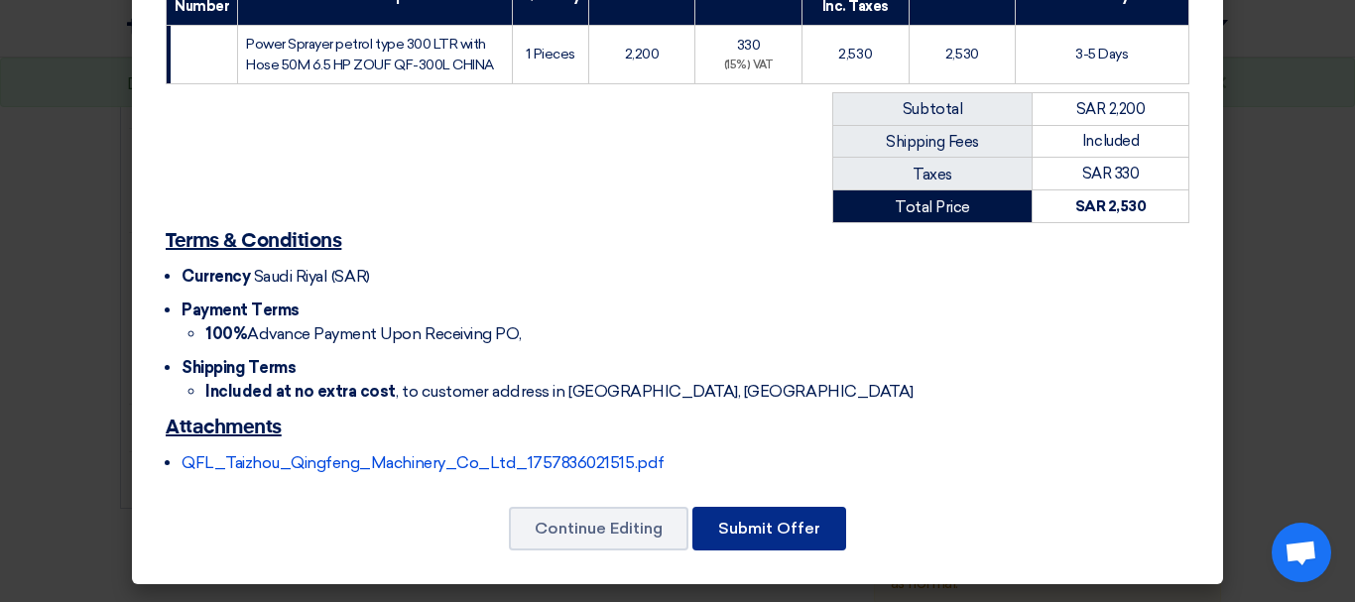
click at [789, 534] on font "Submit Offer" at bounding box center [769, 528] width 102 height 19
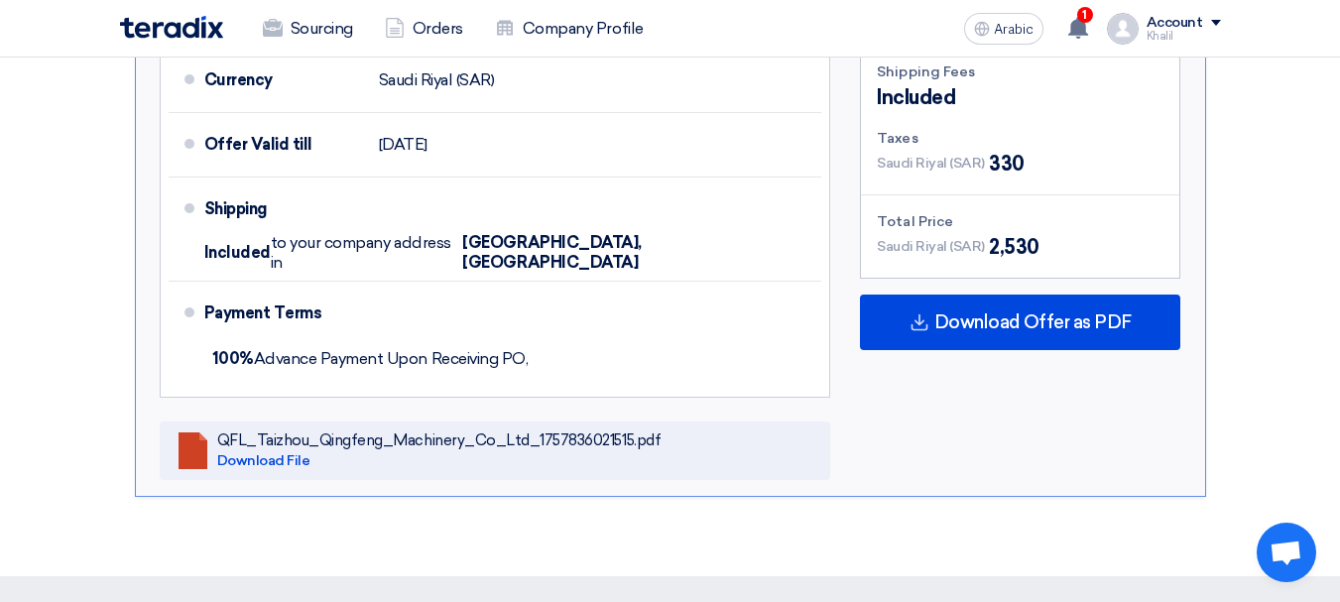
scroll to position [1091, 0]
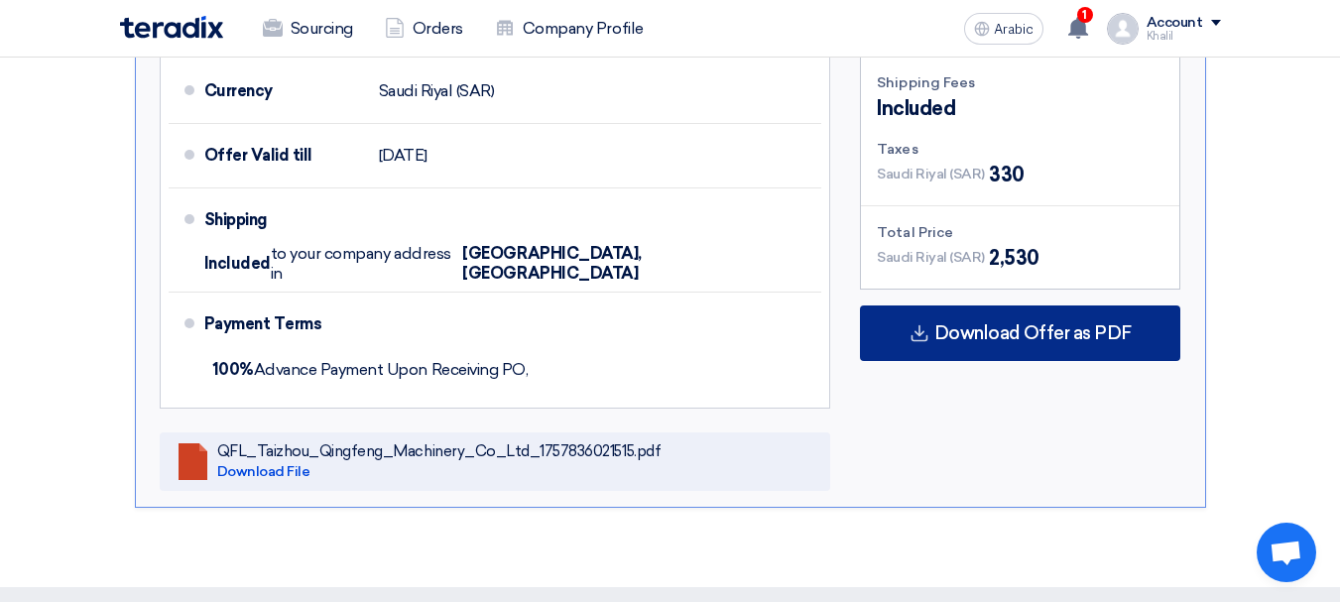
click at [1043, 322] on font "Download Offer as PDF" at bounding box center [1032, 333] width 197 height 22
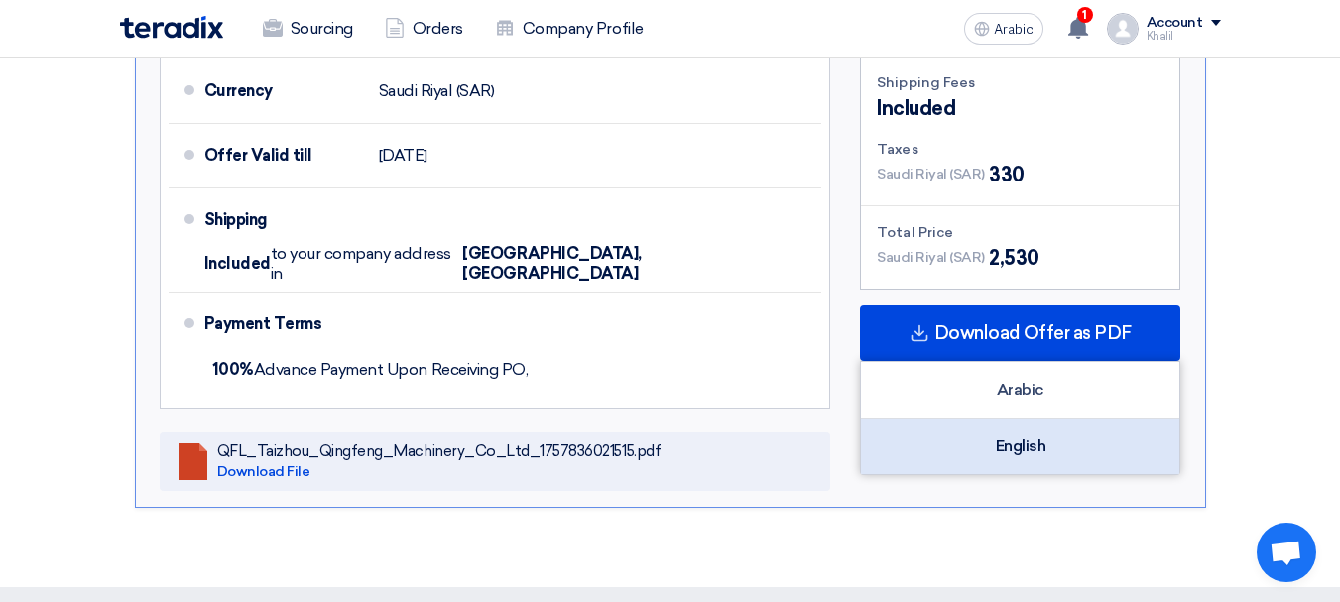
click at [1048, 428] on div "English" at bounding box center [1020, 447] width 318 height 56
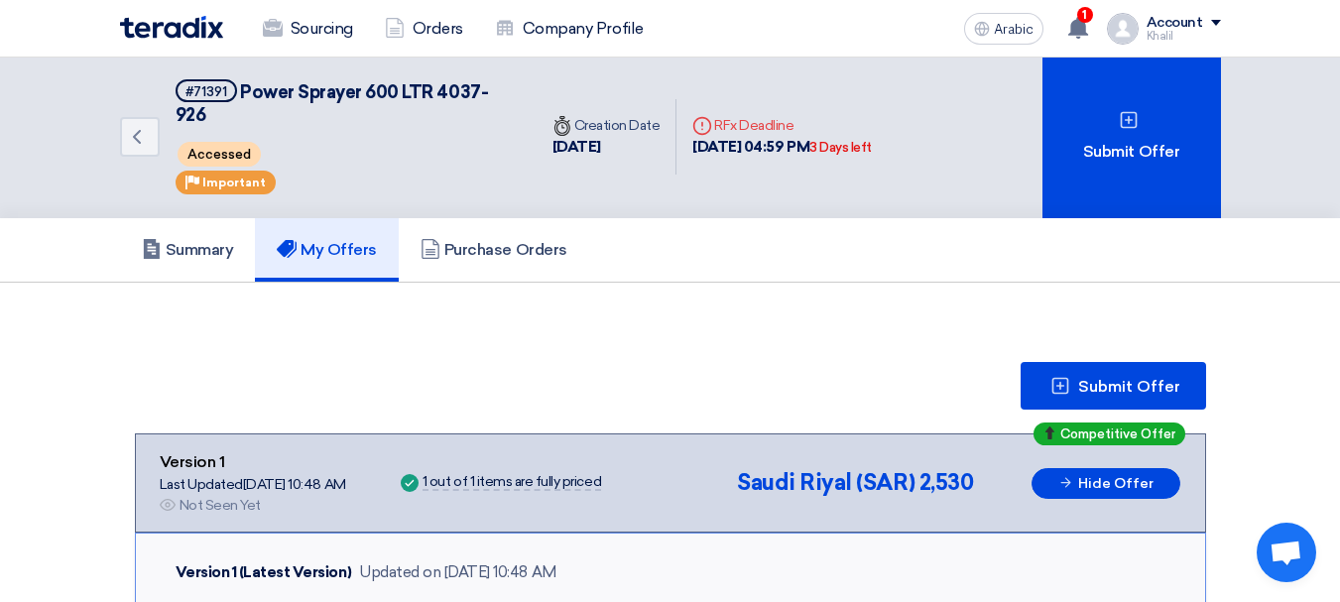
scroll to position [0, 0]
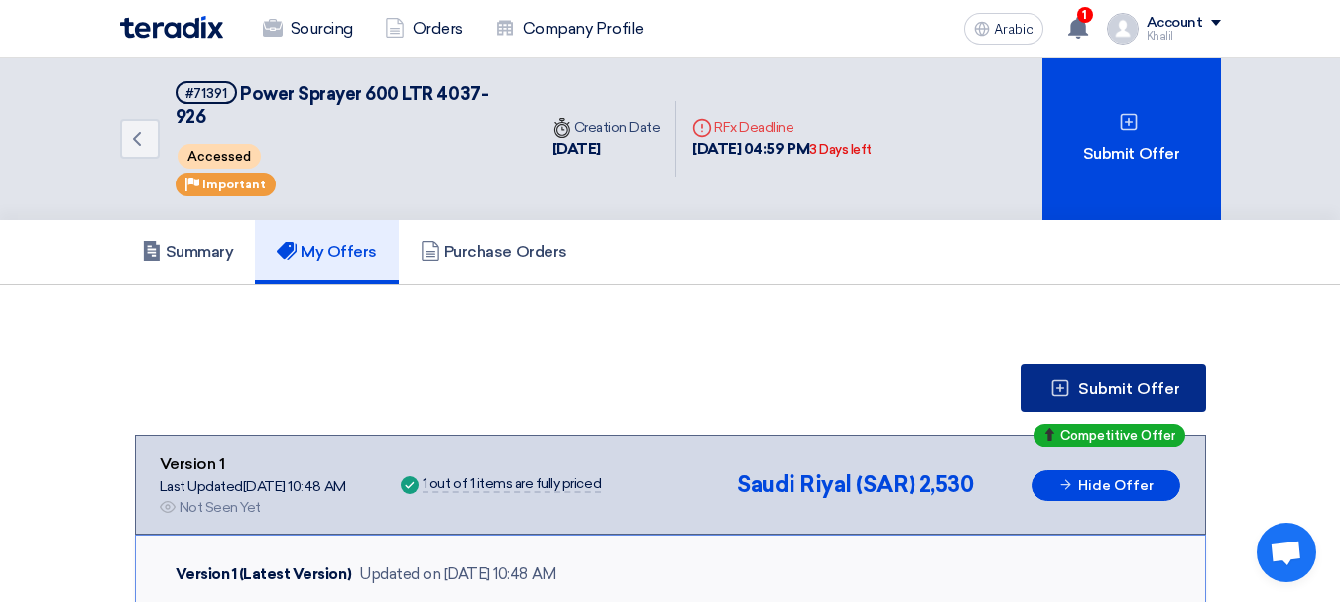
click at [1092, 379] on font "Submit Offer" at bounding box center [1129, 388] width 102 height 19
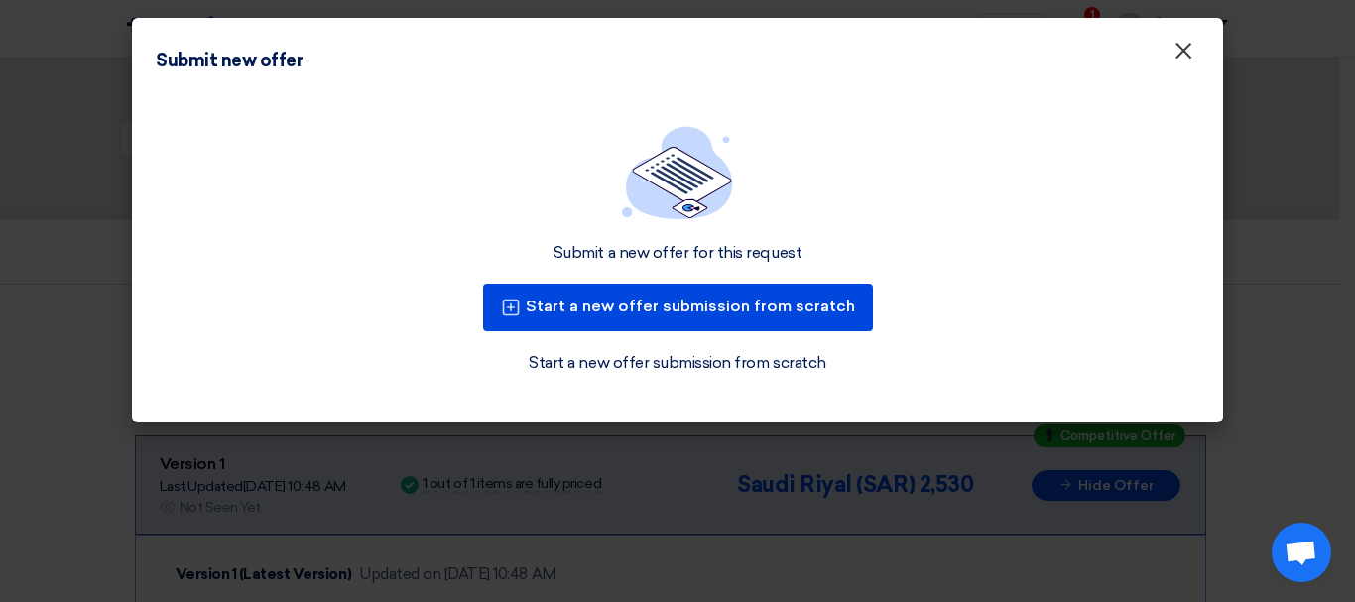
click at [1183, 46] on font "×" at bounding box center [1183, 56] width 20 height 40
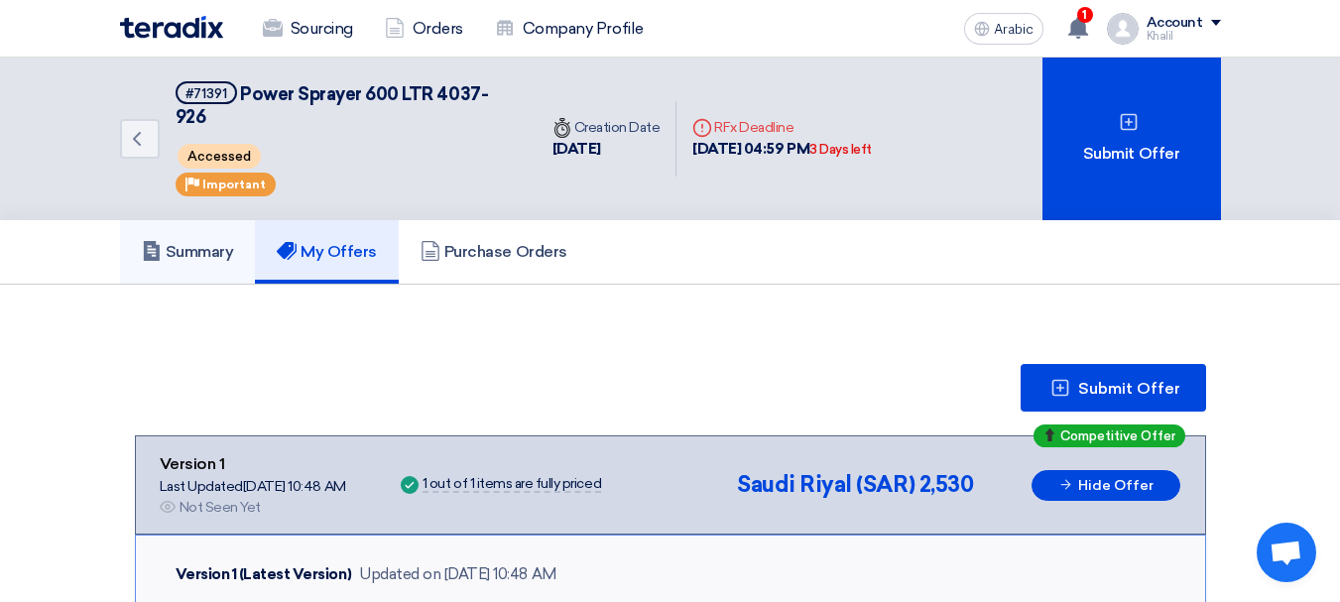
click at [211, 242] on font "Summary" at bounding box center [200, 251] width 68 height 19
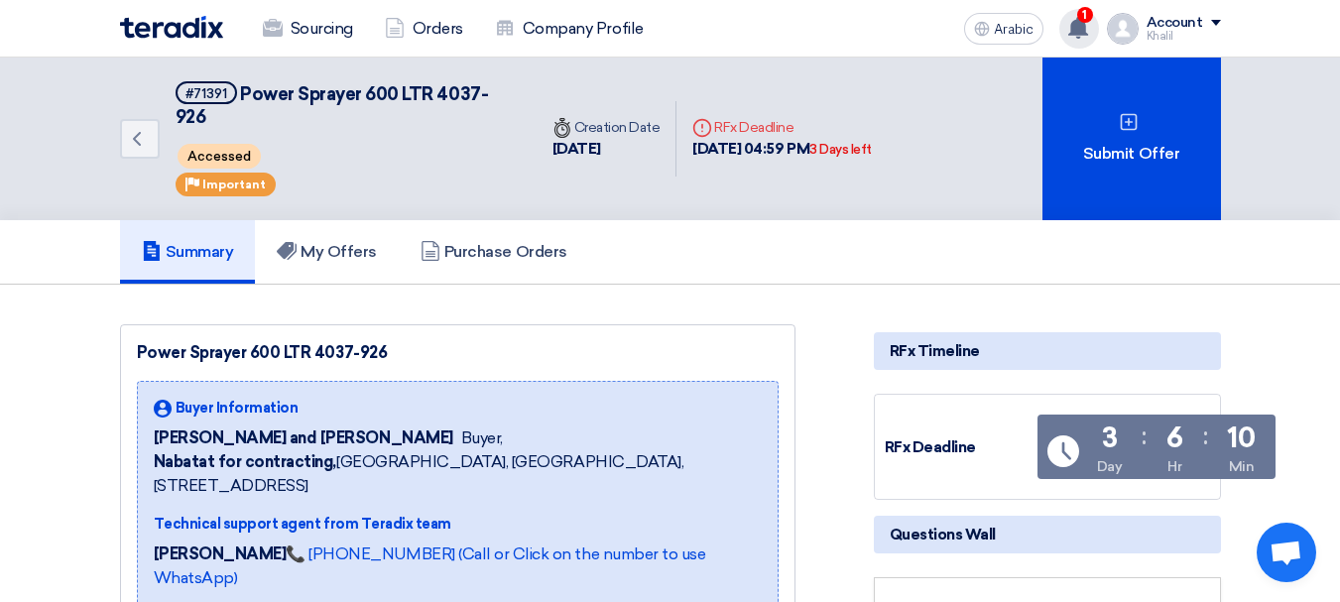
click at [1080, 29] on use at bounding box center [1078, 28] width 20 height 22
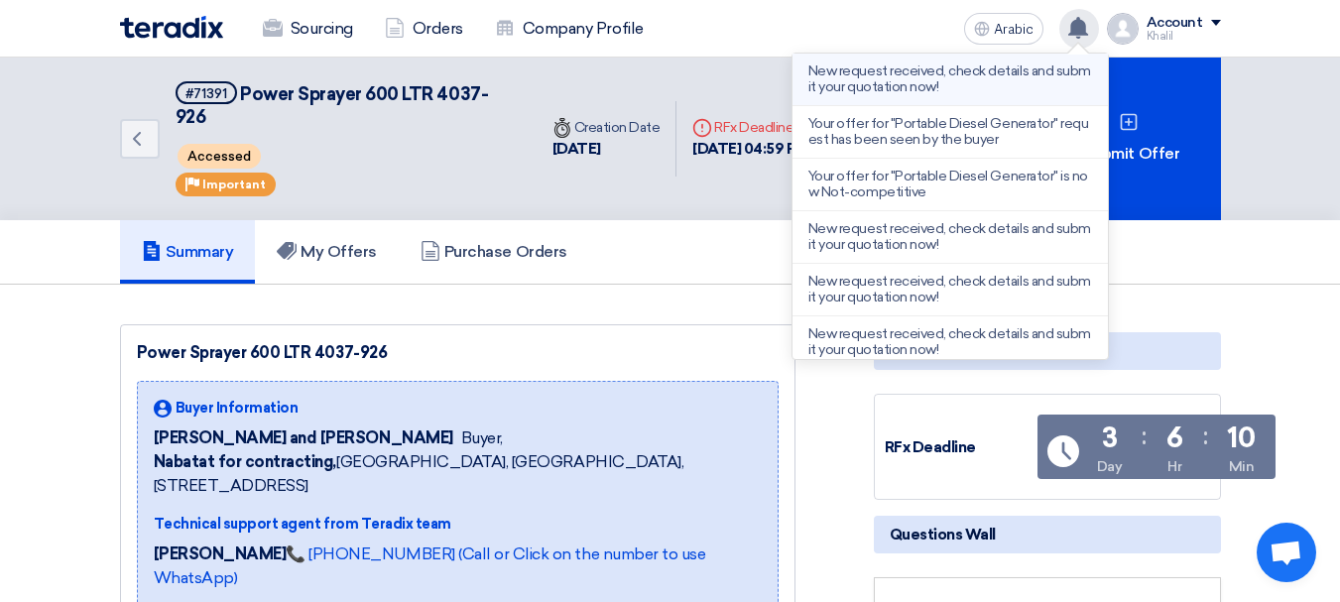
click at [978, 78] on font "New request received, check details and submit your quotation now!" at bounding box center [949, 78] width 283 height 33
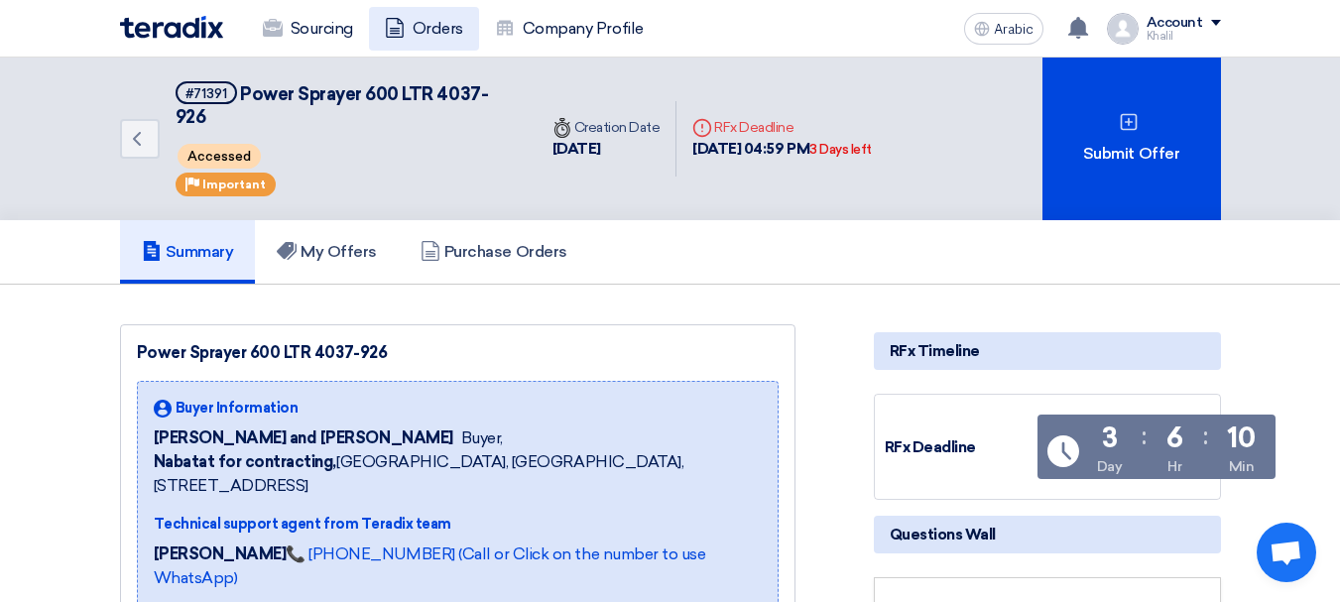
click at [435, 30] on font "Orders" at bounding box center [438, 28] width 51 height 19
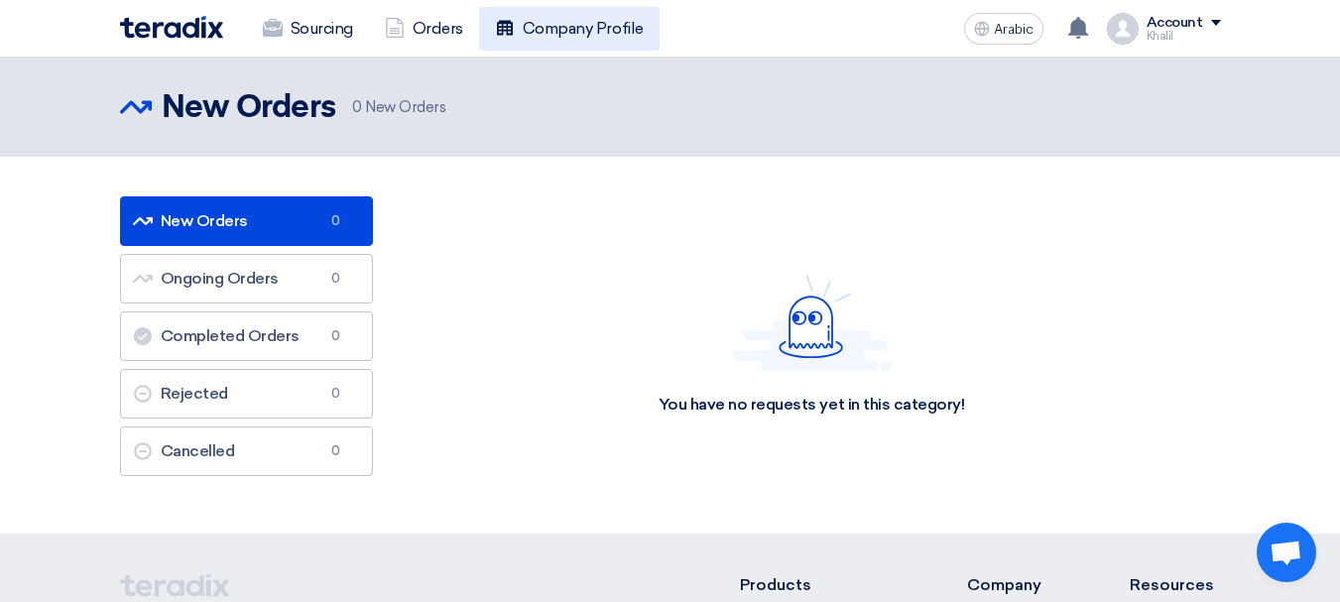
click at [602, 29] on font "Company Profile" at bounding box center [583, 28] width 121 height 19
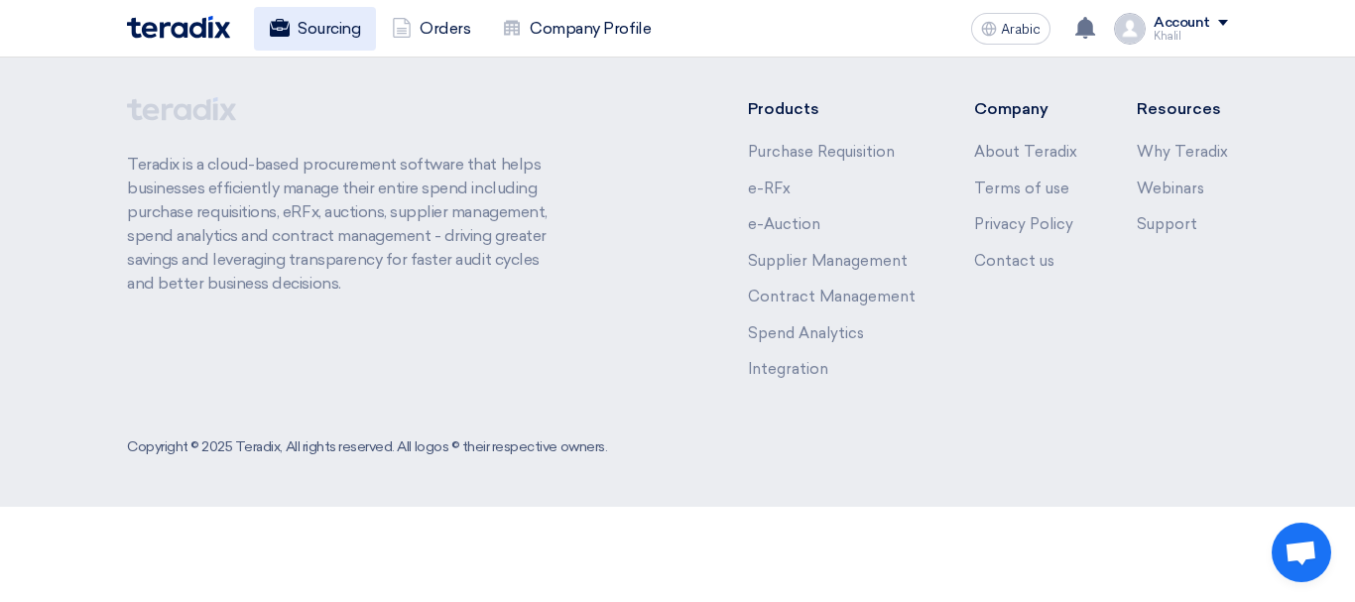
click at [285, 30] on use at bounding box center [280, 28] width 20 height 18
